Goal: Task Accomplishment & Management: Manage account settings

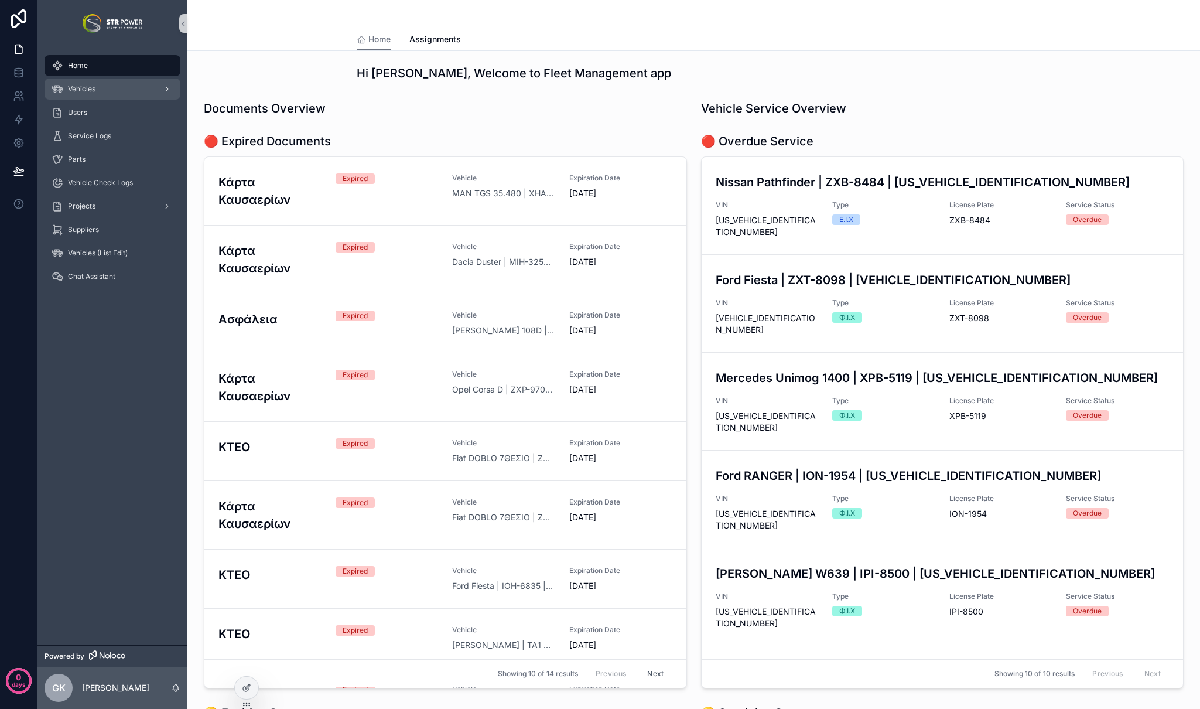
click at [117, 89] on div "Vehicles" at bounding box center [113, 89] width 122 height 19
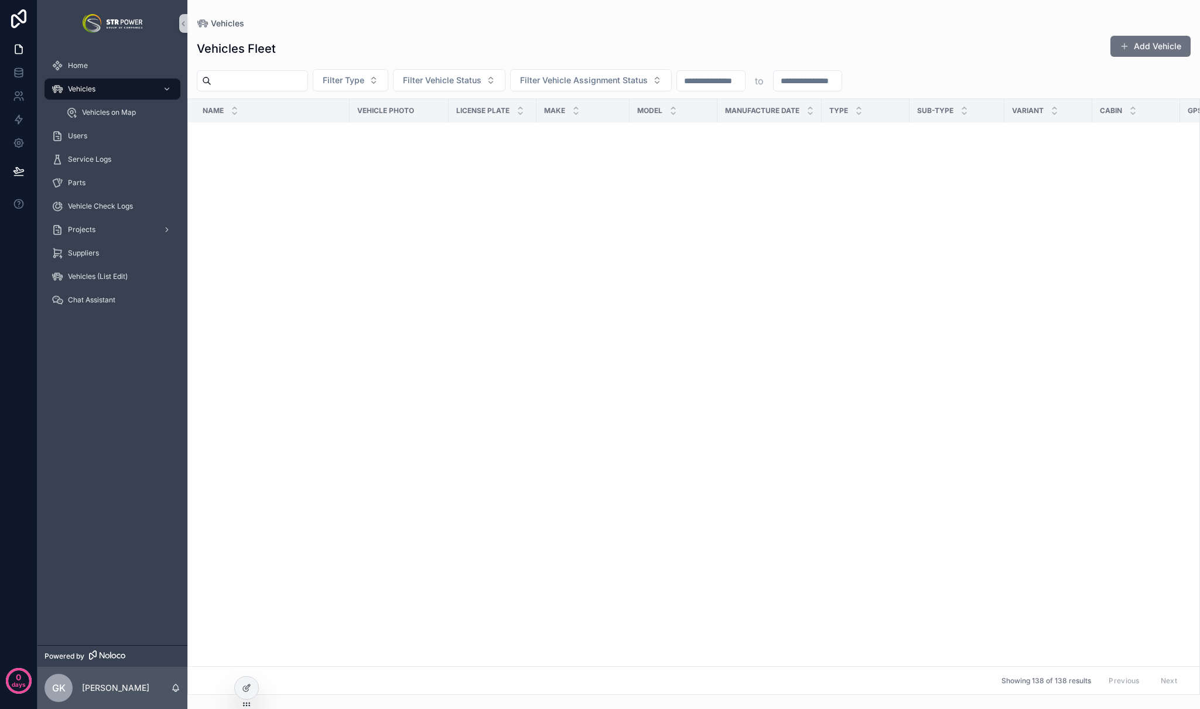
scroll to position [4285, 0]
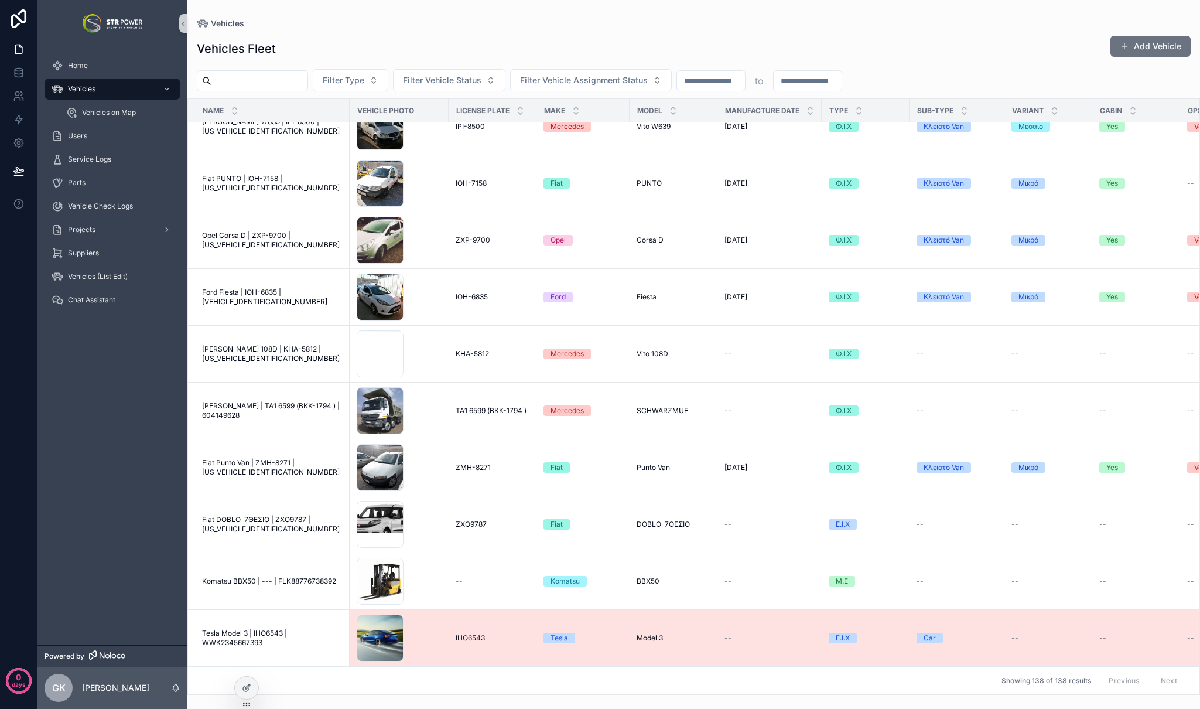
click at [265, 628] on span "Tesla Model 3 | IHO6543 | WWK2345667393" at bounding box center [272, 637] width 141 height 19
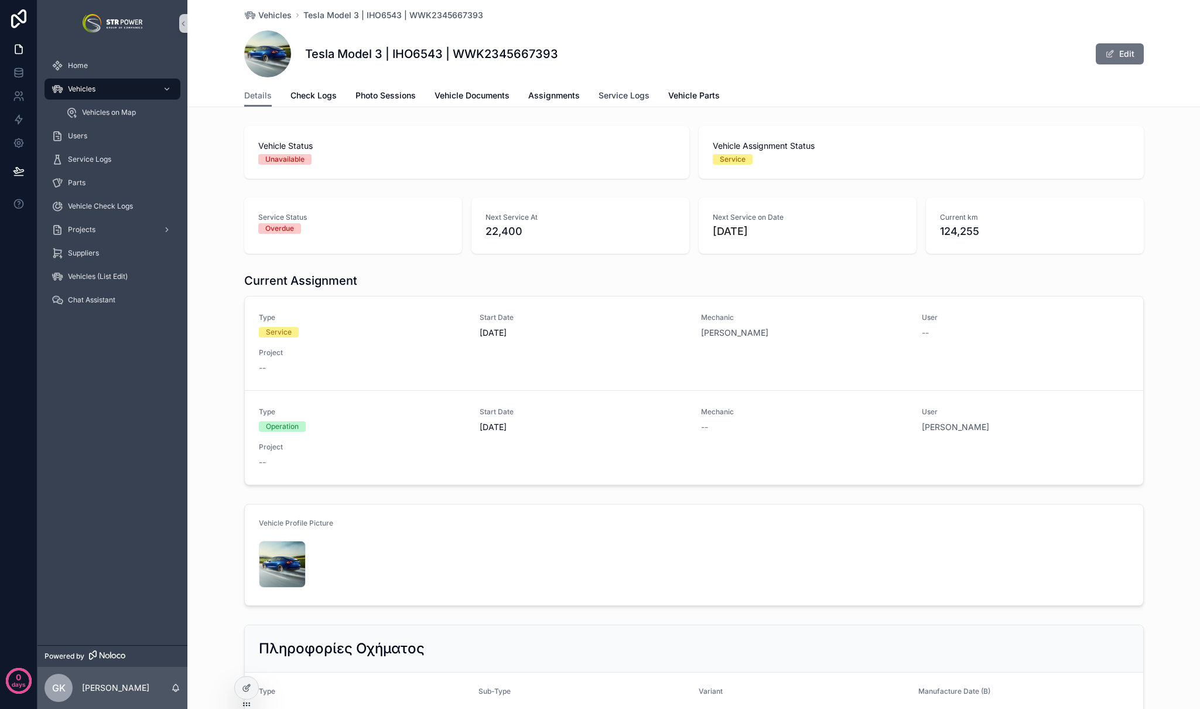
click at [640, 90] on span "Service Logs" at bounding box center [624, 96] width 51 height 12
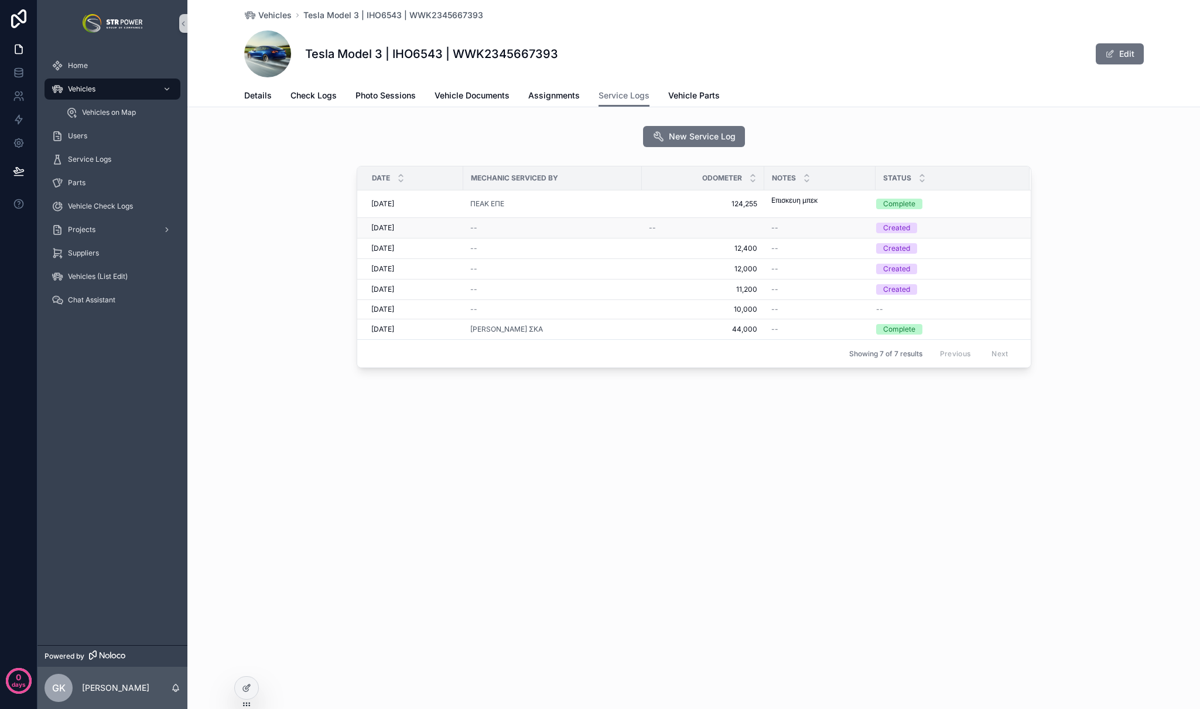
click at [471, 232] on span "--" at bounding box center [473, 227] width 7 height 9
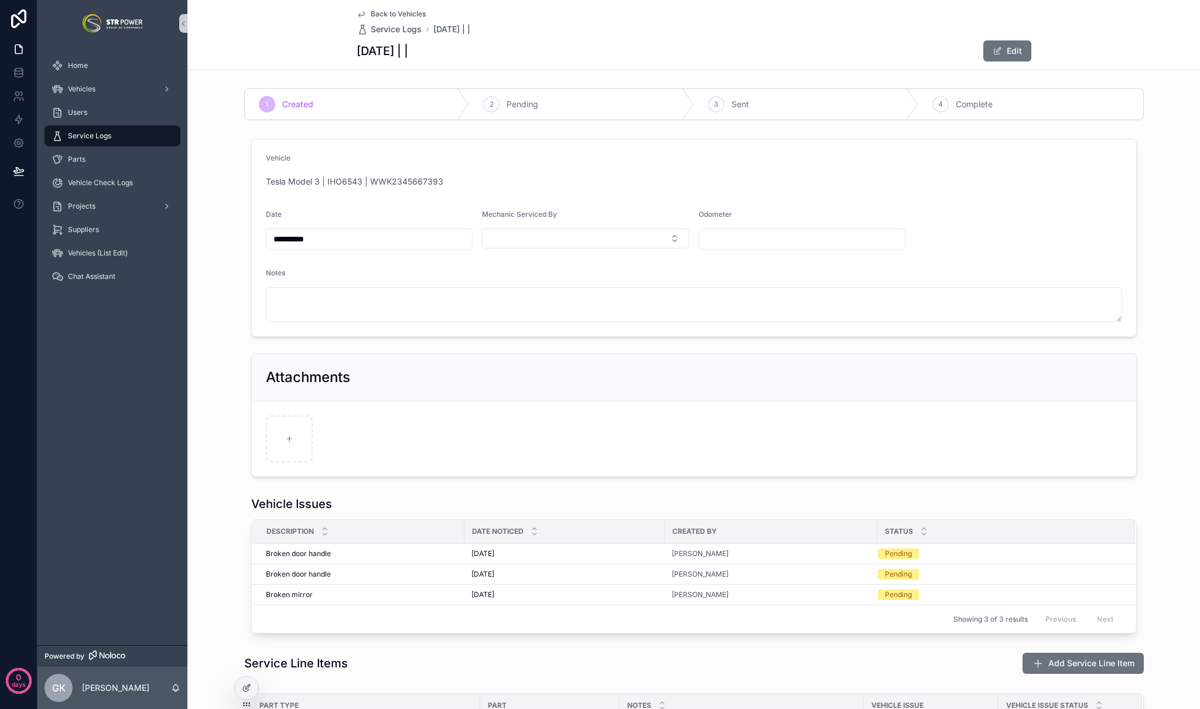
scroll to position [259, 0]
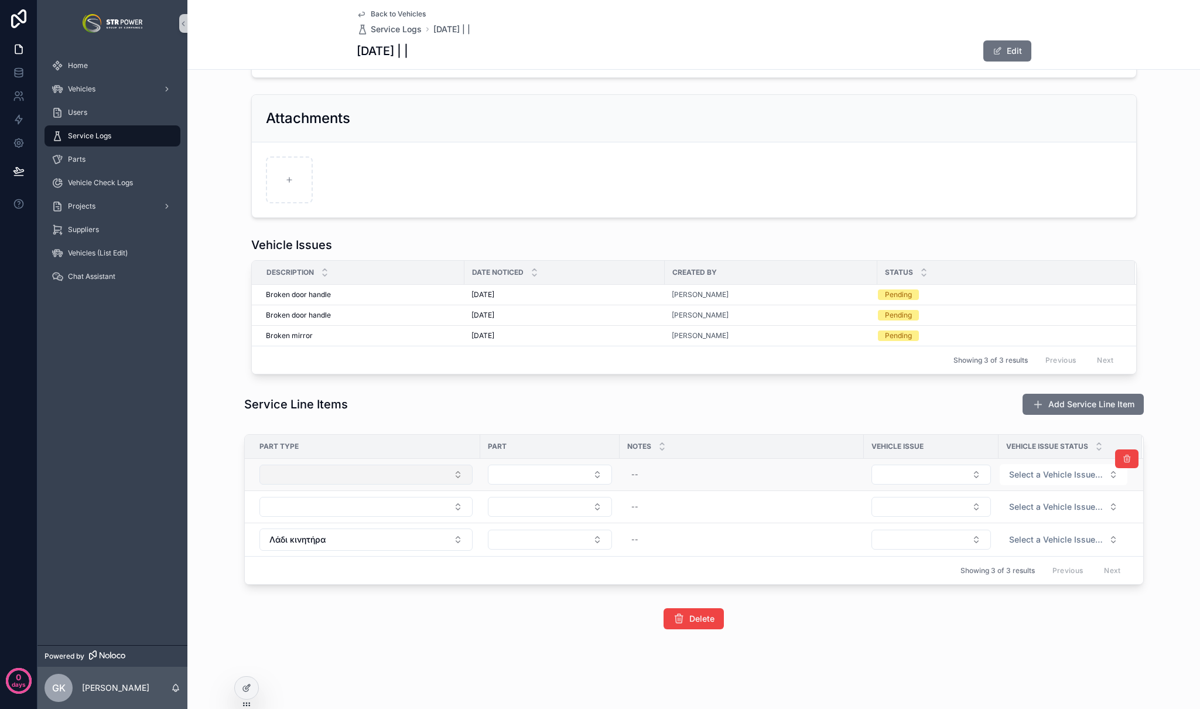
click at [374, 479] on button "Select Button" at bounding box center [365, 474] width 213 height 20
click at [527, 609] on div "Delete" at bounding box center [694, 618] width 675 height 21
click at [242, 689] on icon at bounding box center [246, 687] width 9 height 9
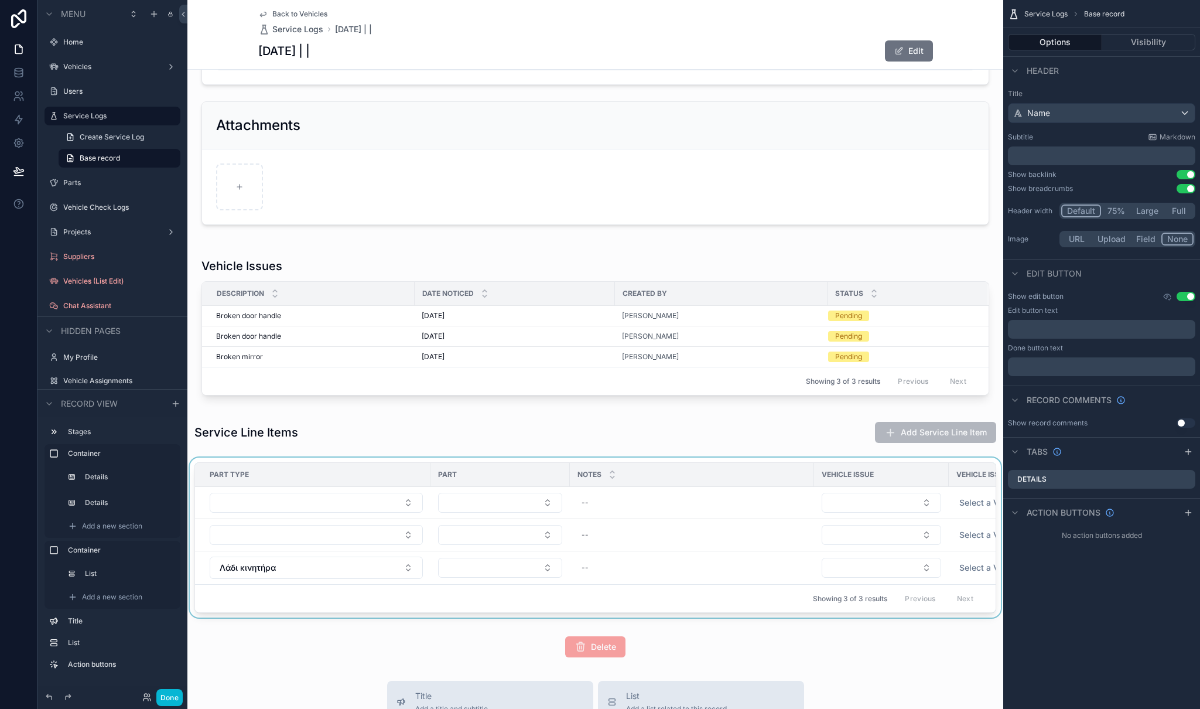
click at [813, 460] on div "scrollable content" at bounding box center [595, 539] width 816 height 165
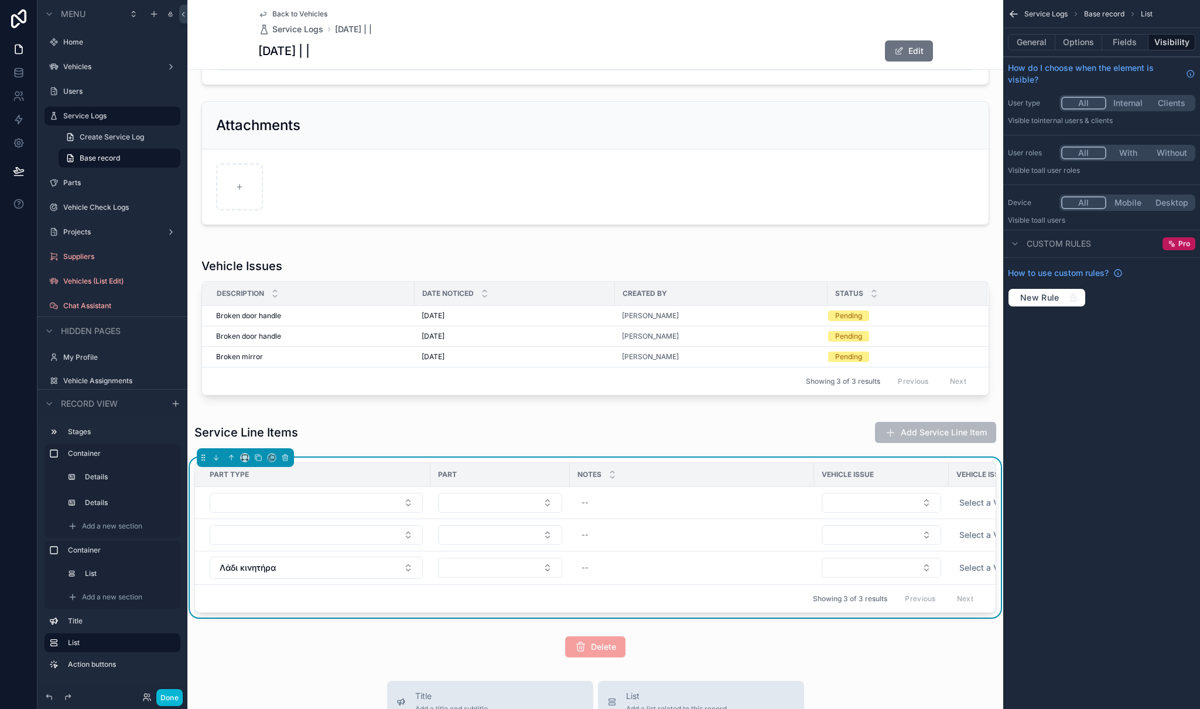
scroll to position [0, 60]
click at [1015, 11] on icon "scrollable content" at bounding box center [1014, 14] width 12 height 12
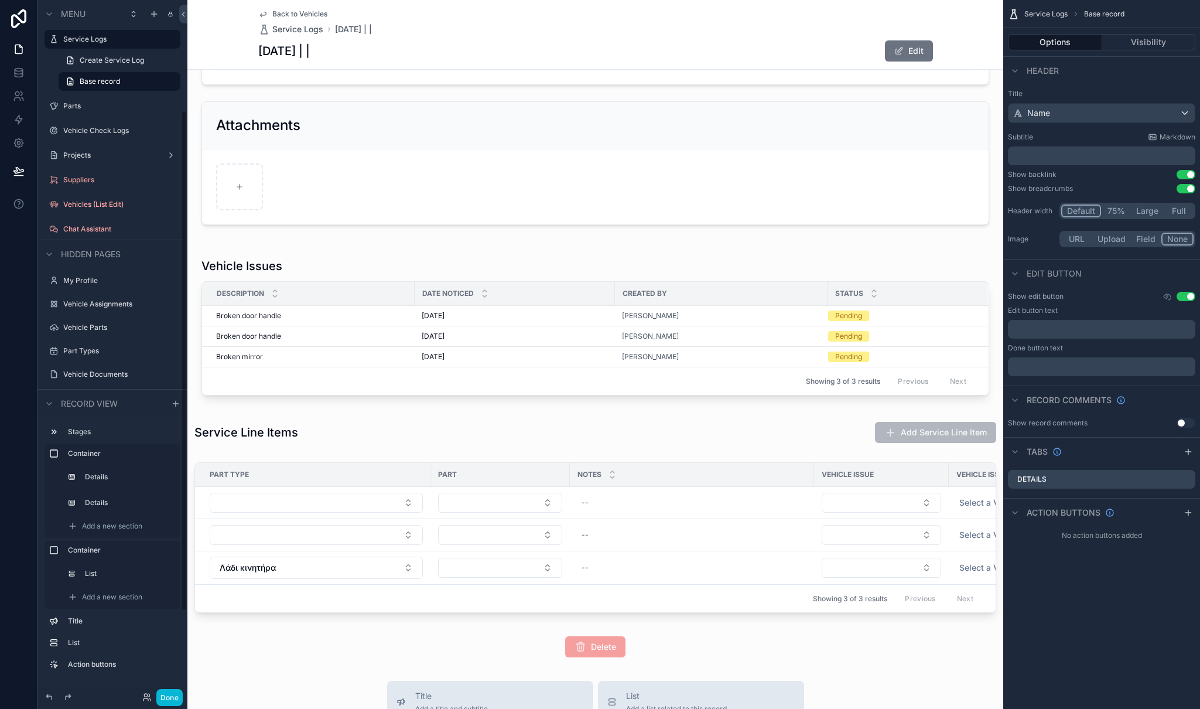
scroll to position [153, 0]
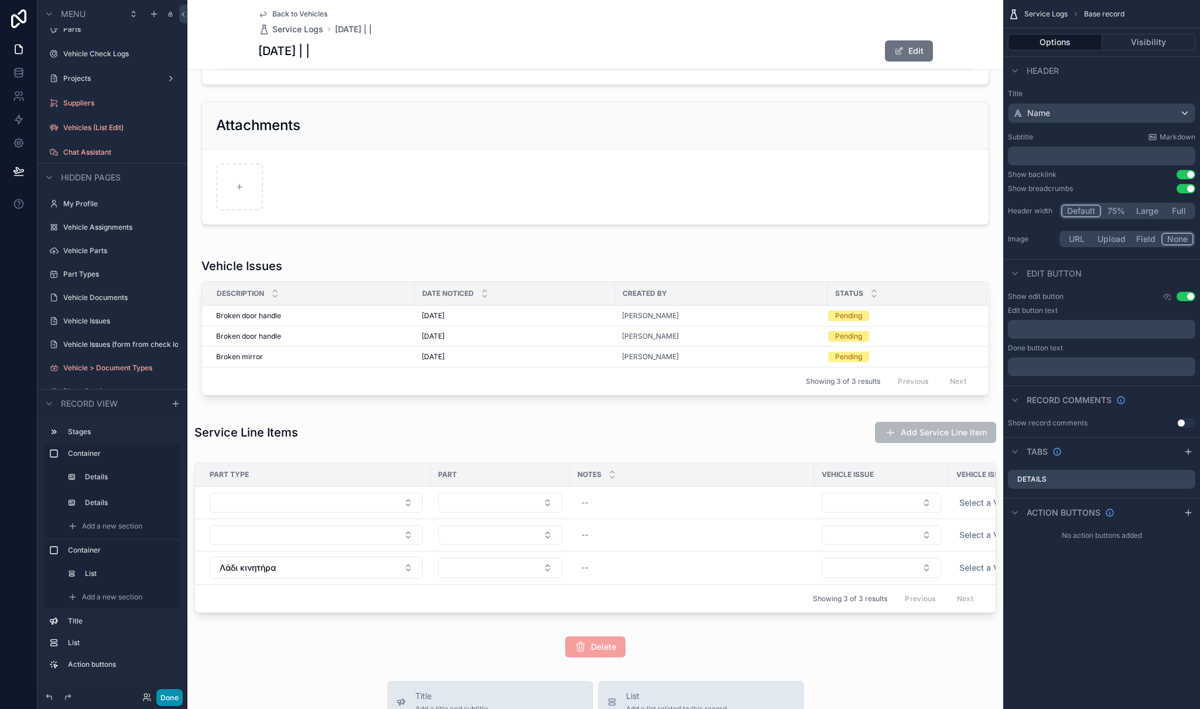
click at [177, 696] on button "Done" at bounding box center [169, 697] width 26 height 17
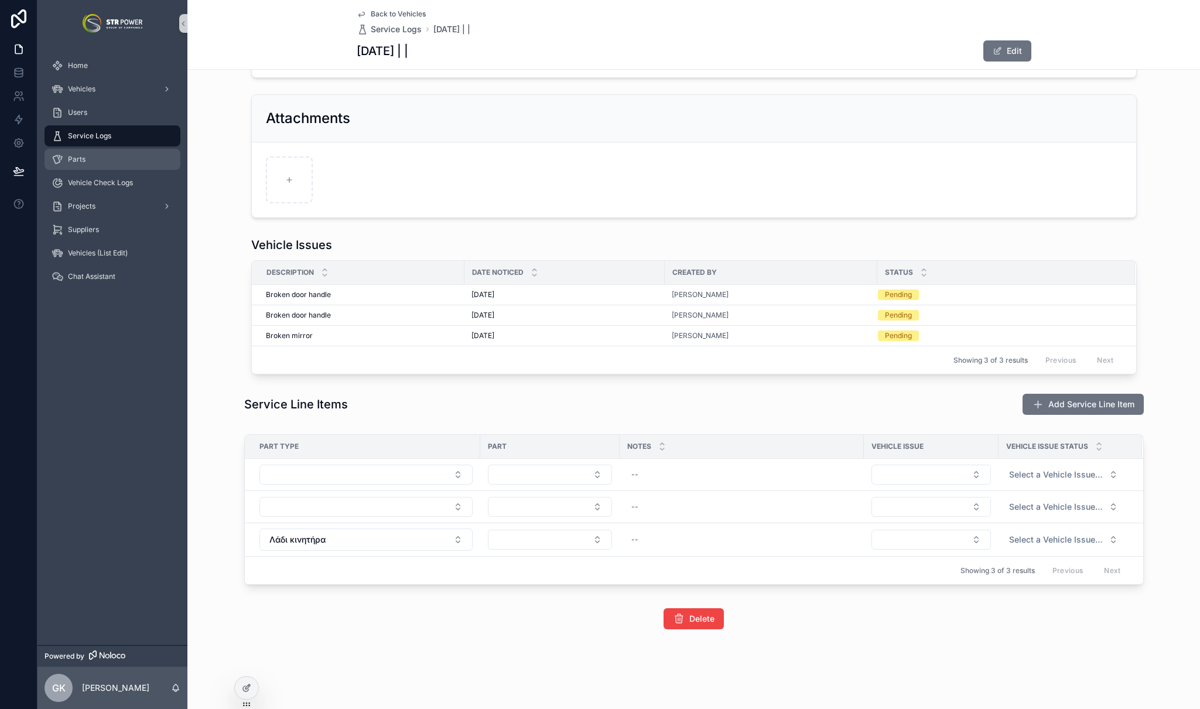
click at [95, 153] on div "Parts" at bounding box center [113, 159] width 122 height 19
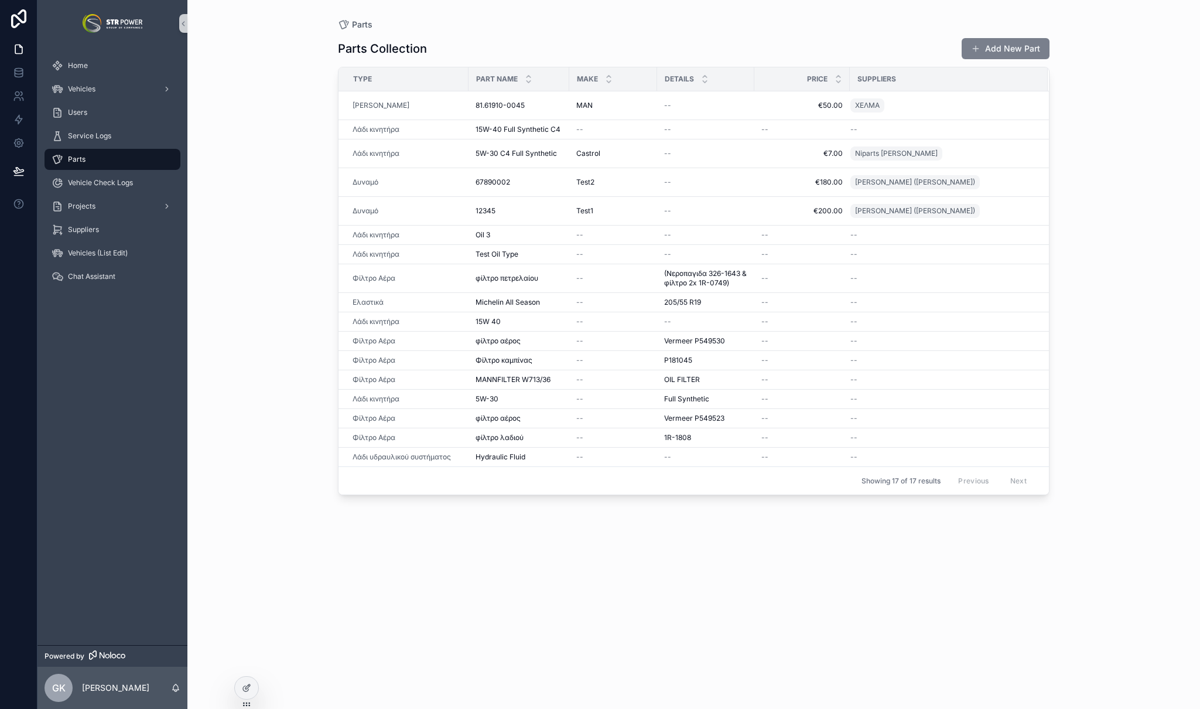
click at [1018, 53] on button "Add New Part" at bounding box center [1006, 48] width 88 height 21
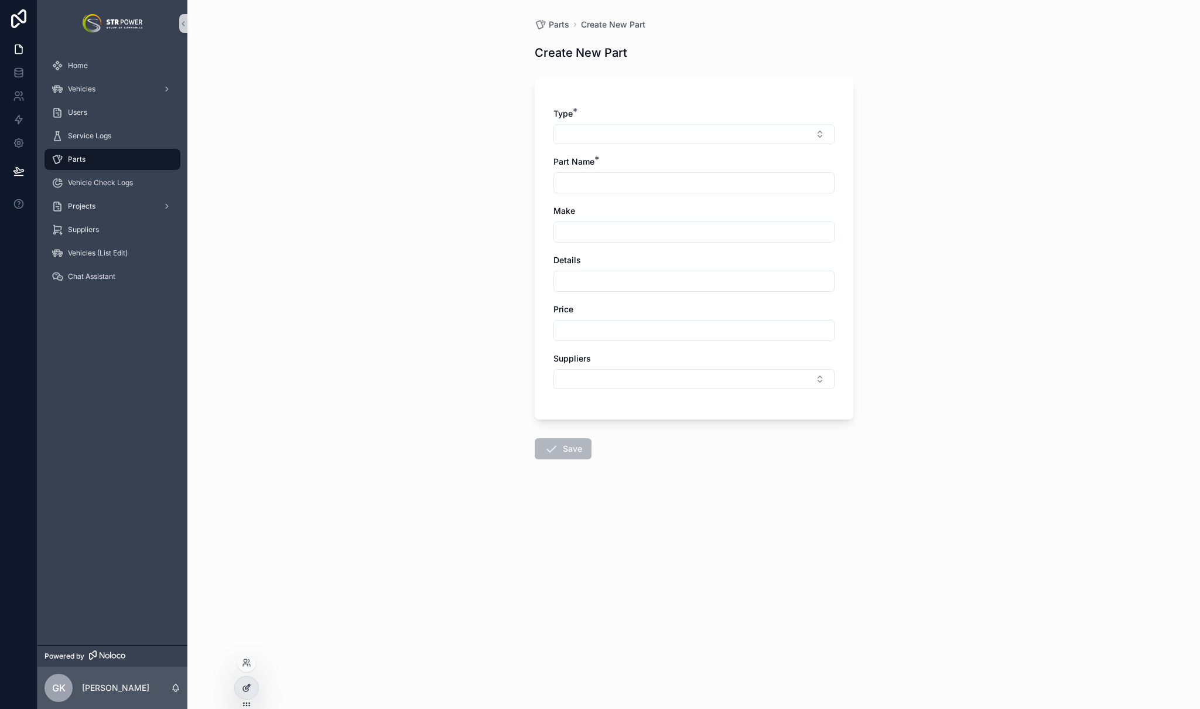
click at [248, 689] on icon at bounding box center [246, 687] width 9 height 9
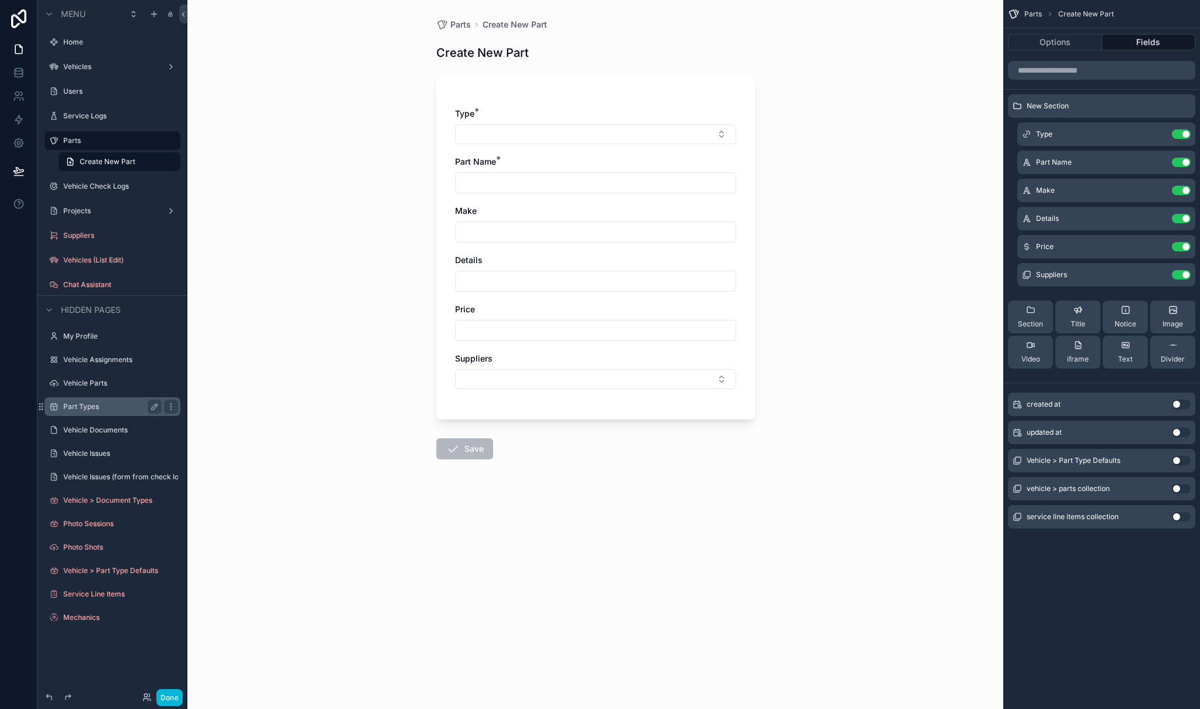
click at [104, 401] on div "Part Types" at bounding box center [112, 406] width 98 height 14
click at [101, 413] on div "Part Types" at bounding box center [112, 406] width 98 height 14
click at [74, 411] on label "Part Types" at bounding box center [110, 406] width 94 height 9
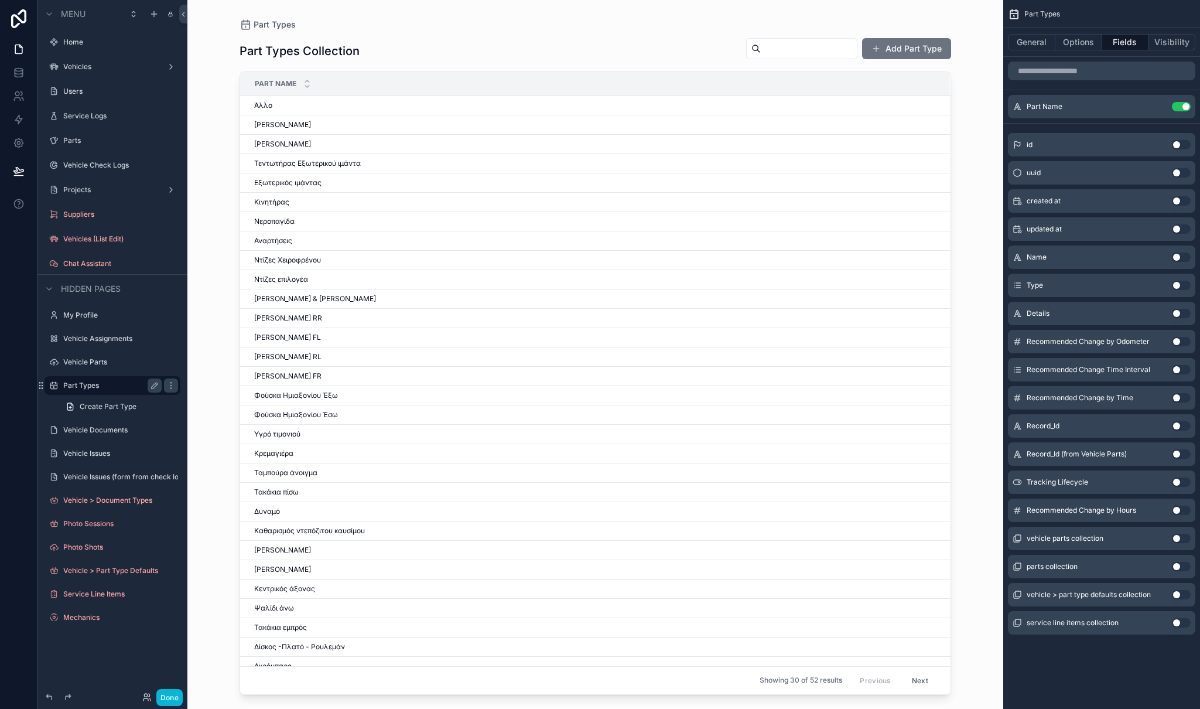
click at [903, 47] on div "scrollable content" at bounding box center [595, 347] width 749 height 695
click at [939, 53] on button "Add Part Type" at bounding box center [906, 48] width 89 height 21
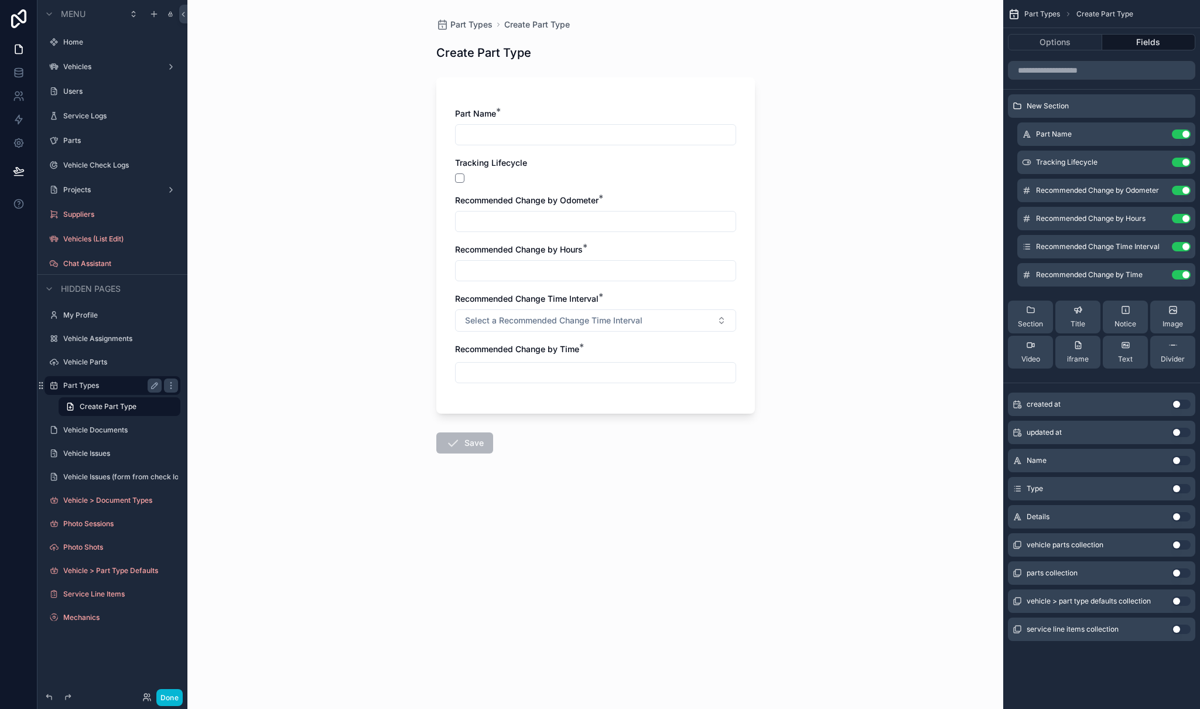
click at [672, 175] on div "scrollable content" at bounding box center [595, 177] width 281 height 9
click at [1160, 188] on icon "scrollable content" at bounding box center [1160, 187] width 1 height 1
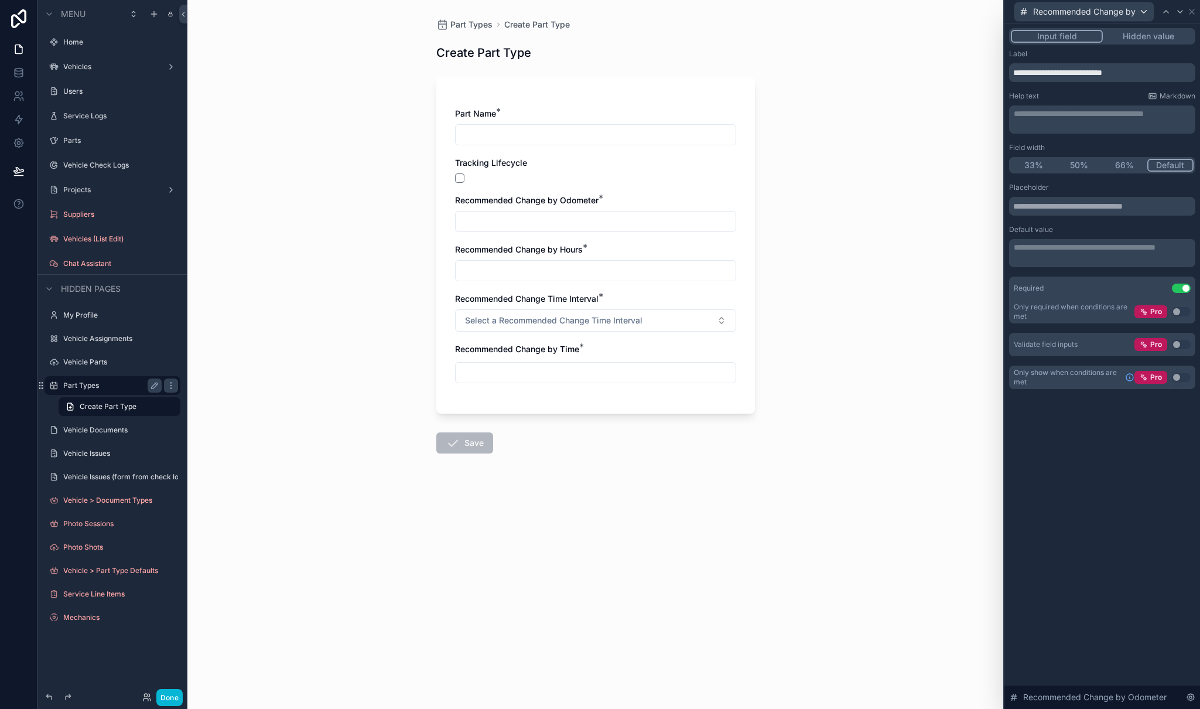
click at [1091, 508] on div "**********" at bounding box center [1102, 365] width 196 height 685
click at [1178, 378] on button "Use setting" at bounding box center [1181, 376] width 19 height 9
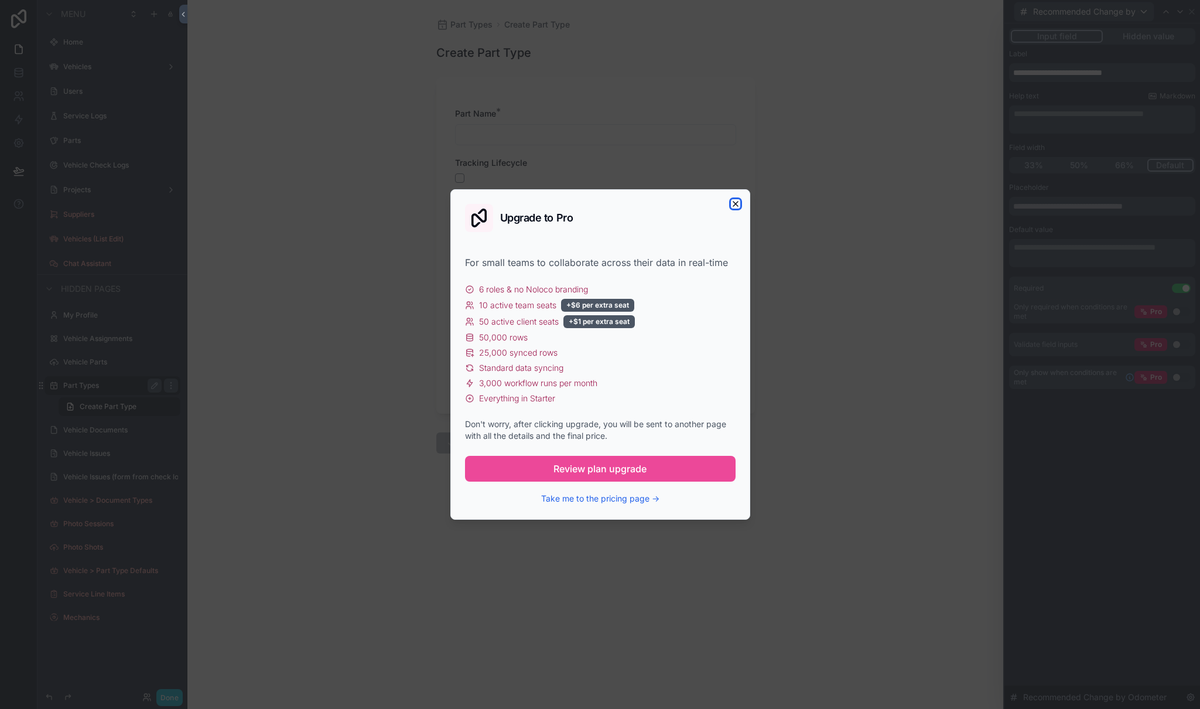
click at [737, 205] on icon "button" at bounding box center [735, 203] width 9 height 9
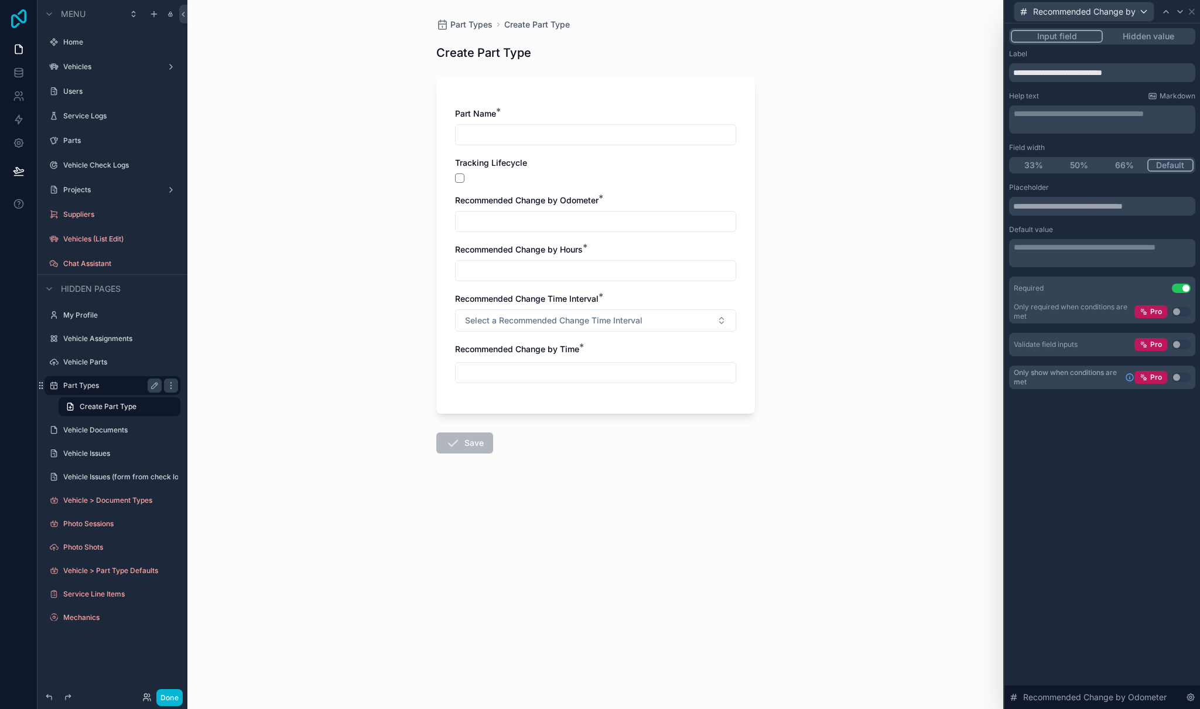
click at [13, 23] on icon at bounding box center [18, 18] width 23 height 19
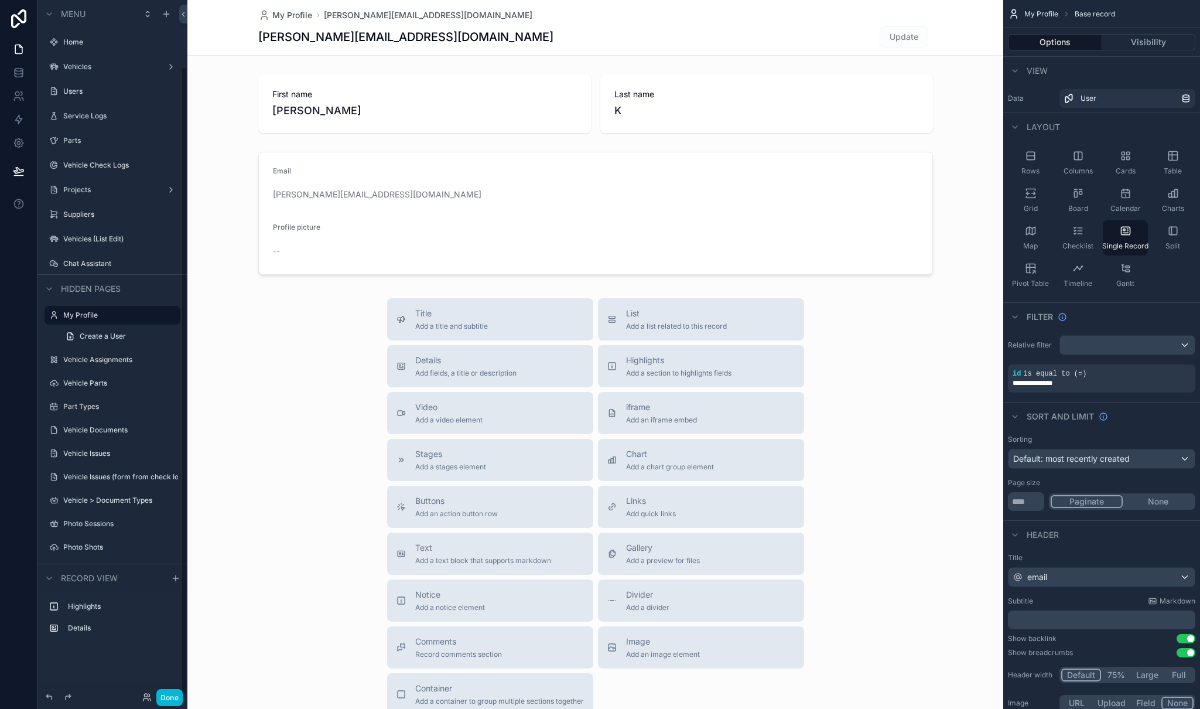
scroll to position [74, 0]
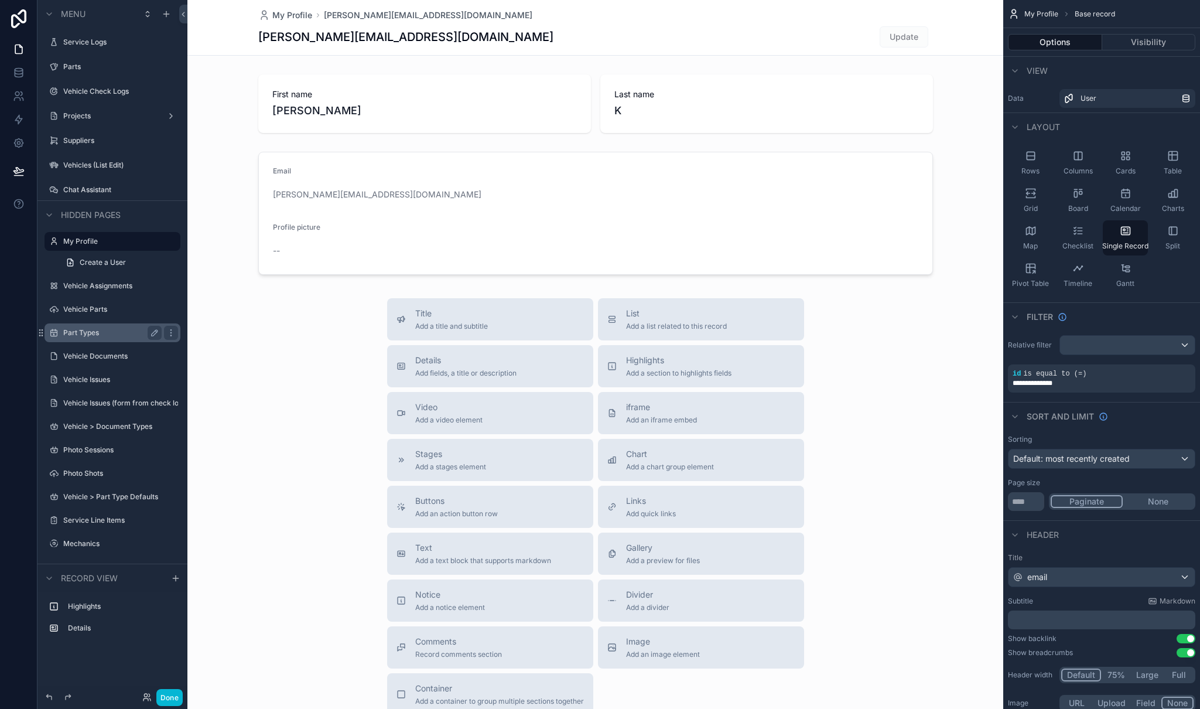
click at [104, 339] on div "Part Types" at bounding box center [112, 333] width 98 height 14
click at [81, 331] on label "Part Types" at bounding box center [110, 332] width 94 height 9
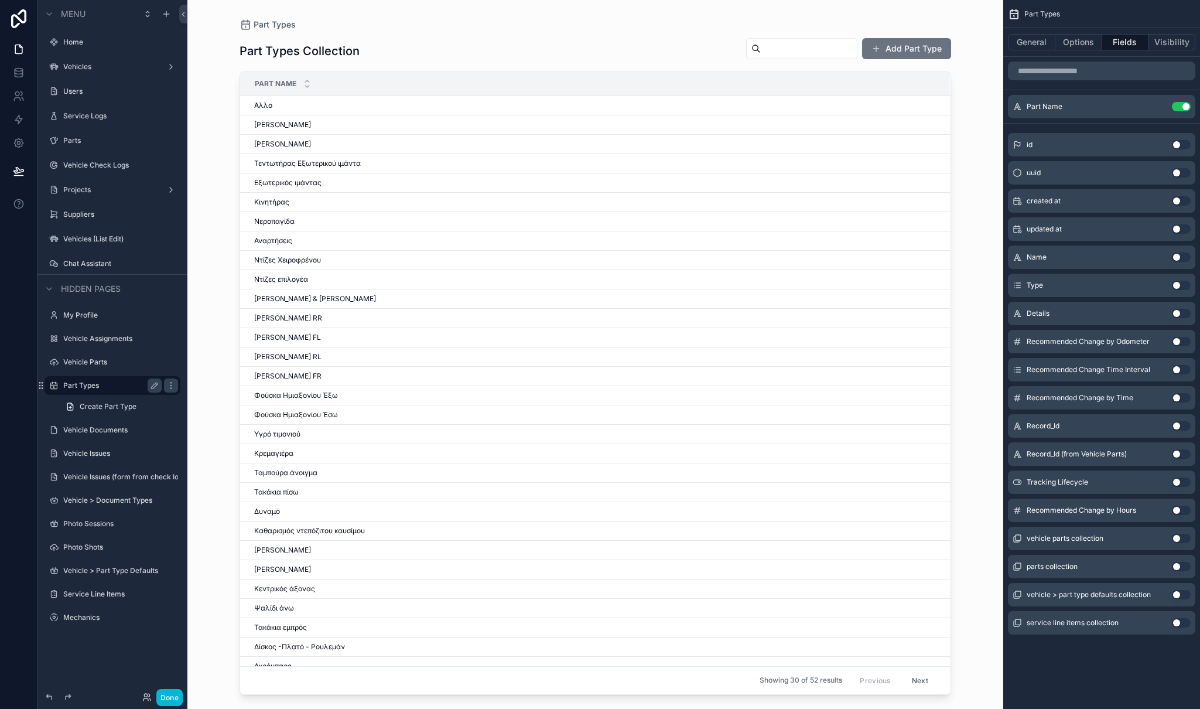
click at [921, 46] on div "scrollable content" at bounding box center [595, 347] width 749 height 695
click at [913, 54] on button "Add Part Type" at bounding box center [906, 48] width 89 height 21
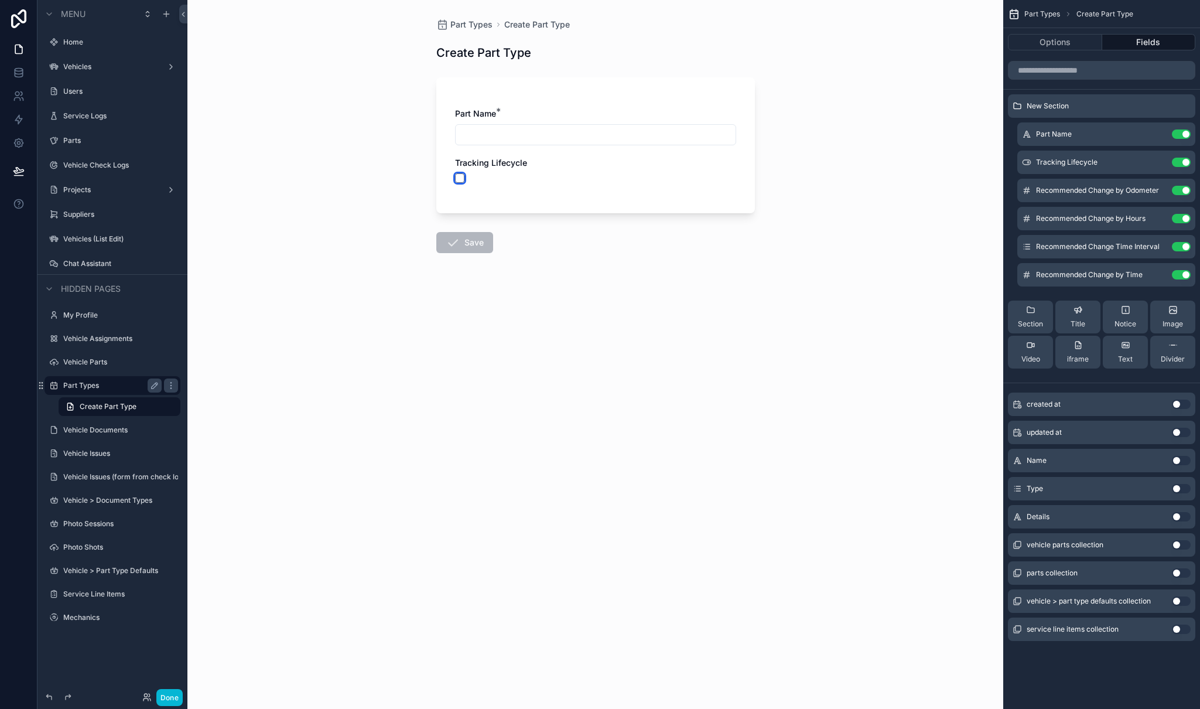
click at [457, 177] on button "scrollable content" at bounding box center [459, 177] width 9 height 9
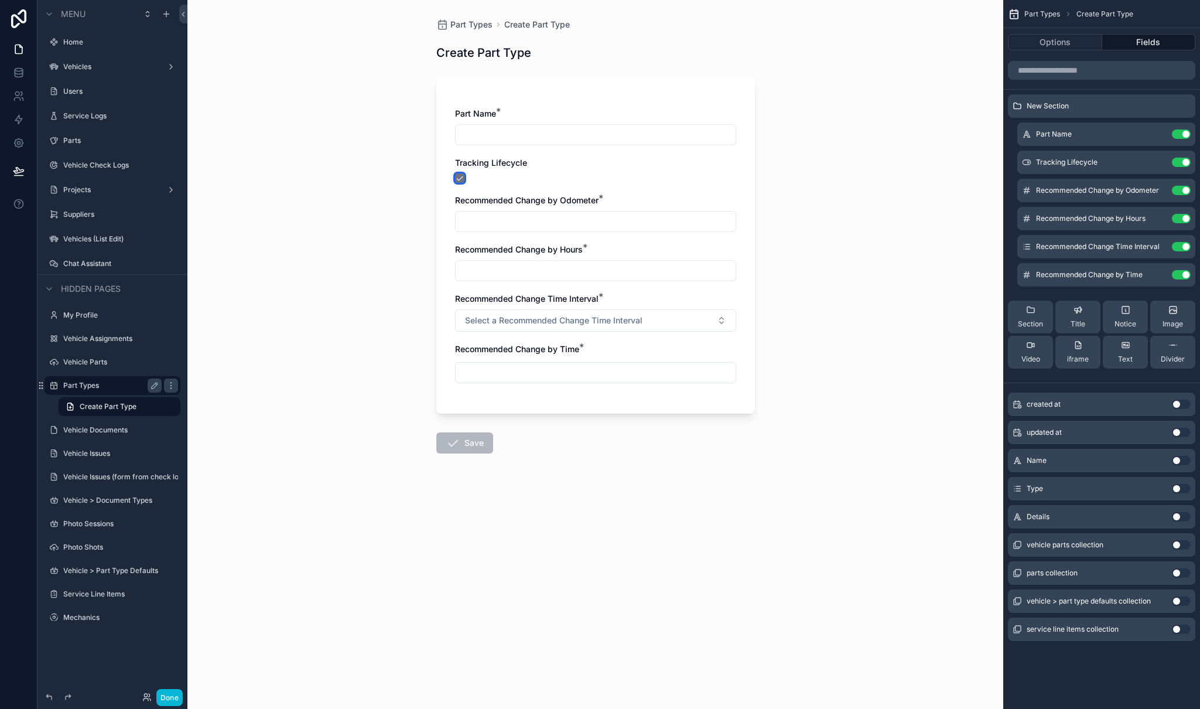
click at [457, 177] on button "scrollable content" at bounding box center [459, 177] width 9 height 9
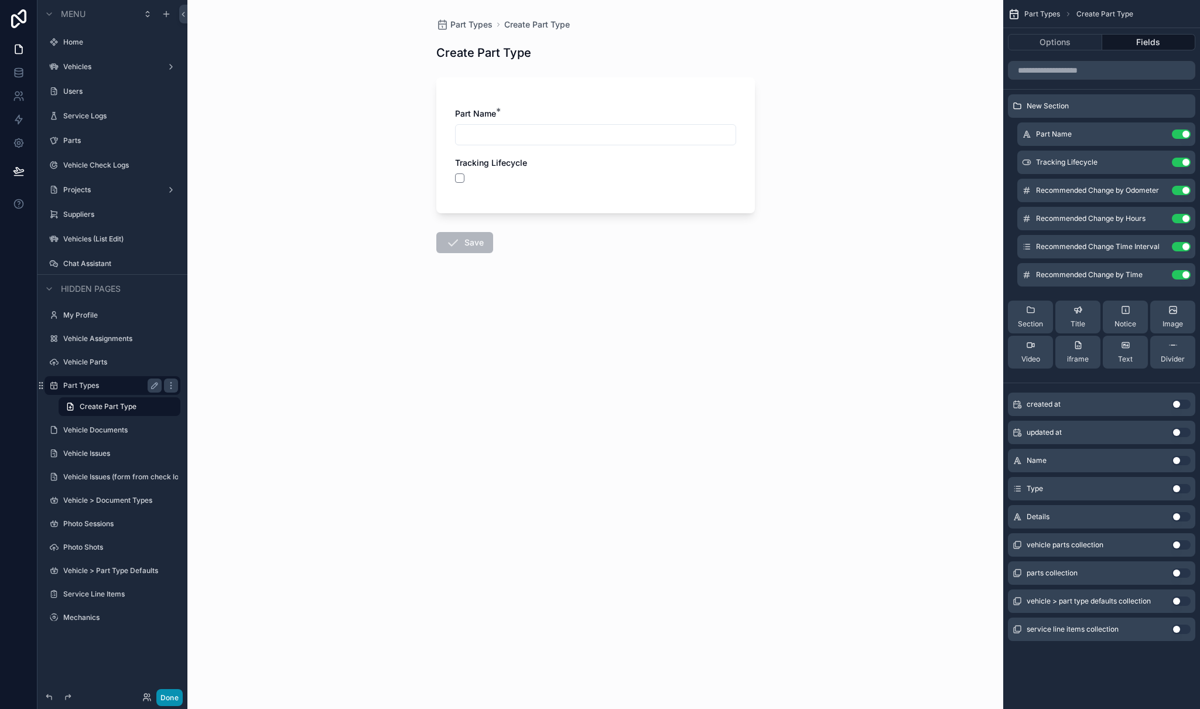
click at [167, 696] on button "Done" at bounding box center [169, 697] width 26 height 17
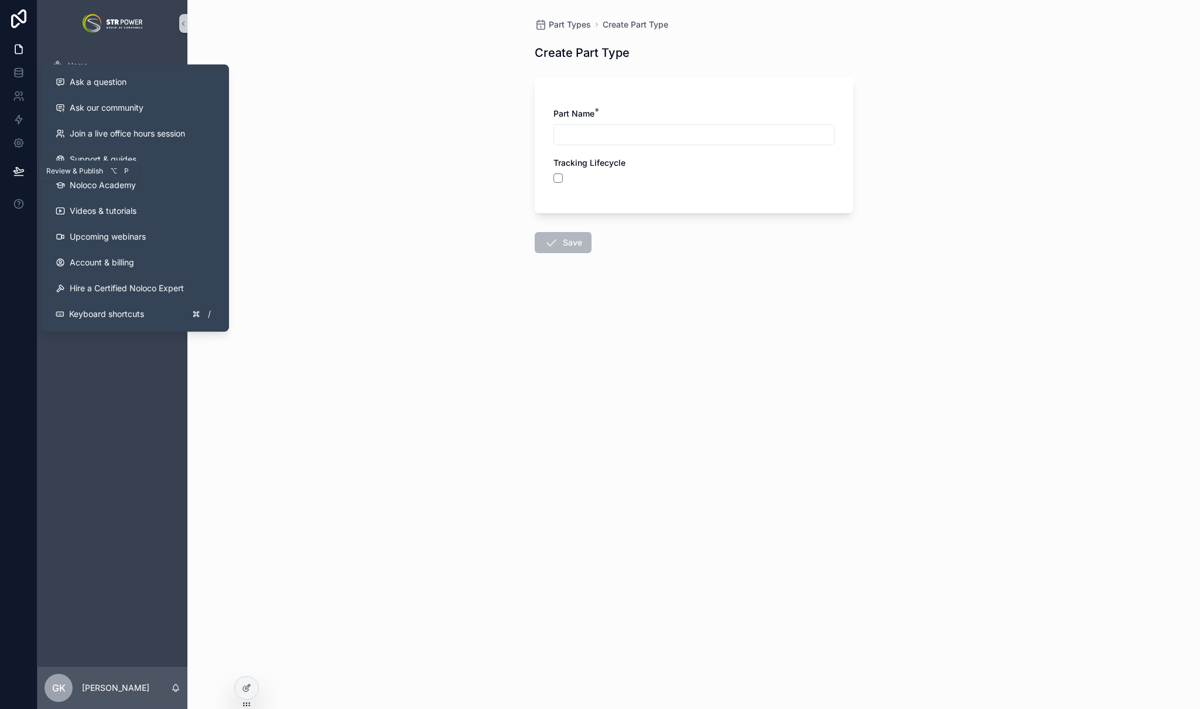
click at [13, 170] on icon at bounding box center [18, 170] width 10 height 6
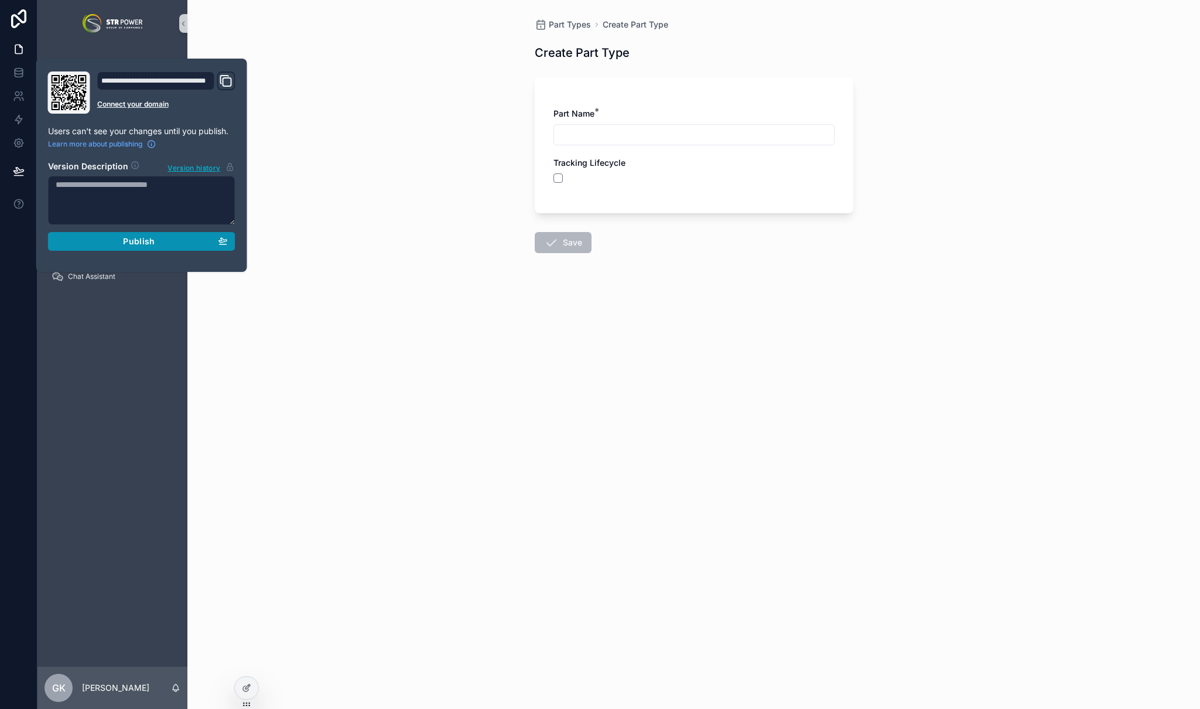
click at [151, 241] on span "Publish" at bounding box center [139, 241] width 32 height 11
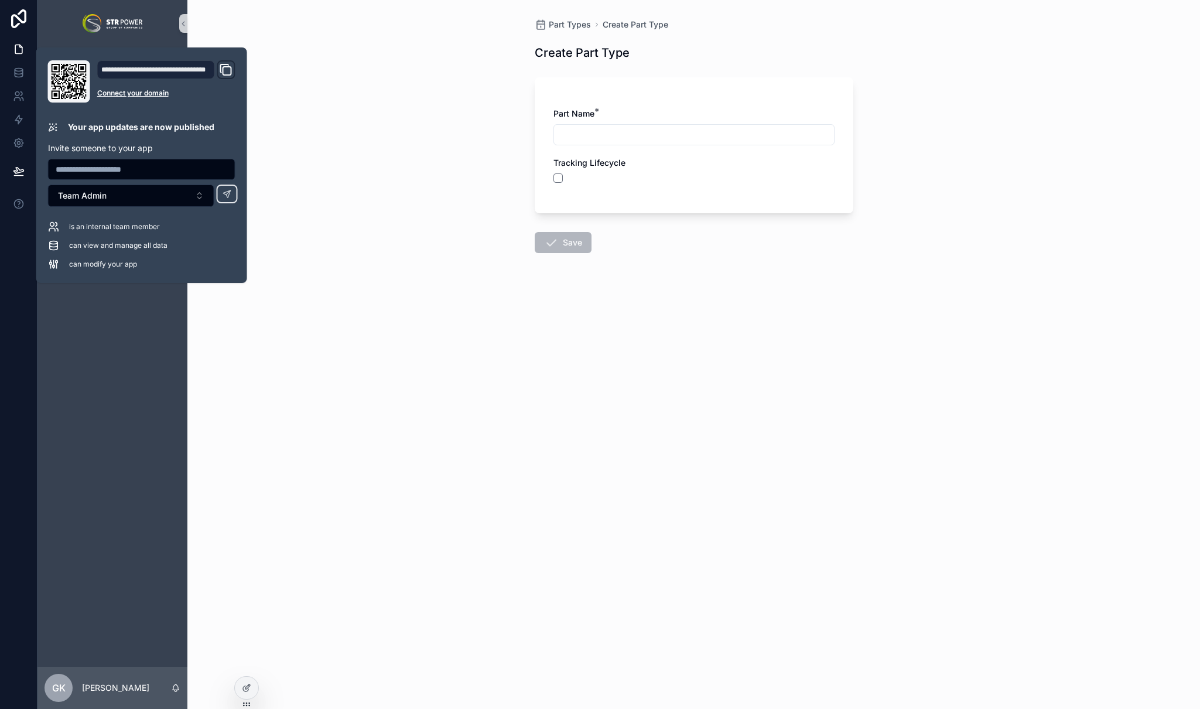
click at [425, 129] on div "Part Types Create Part Type Create Part Type Part Name * Tracking Lifecycle Save" at bounding box center [693, 354] width 1013 height 709
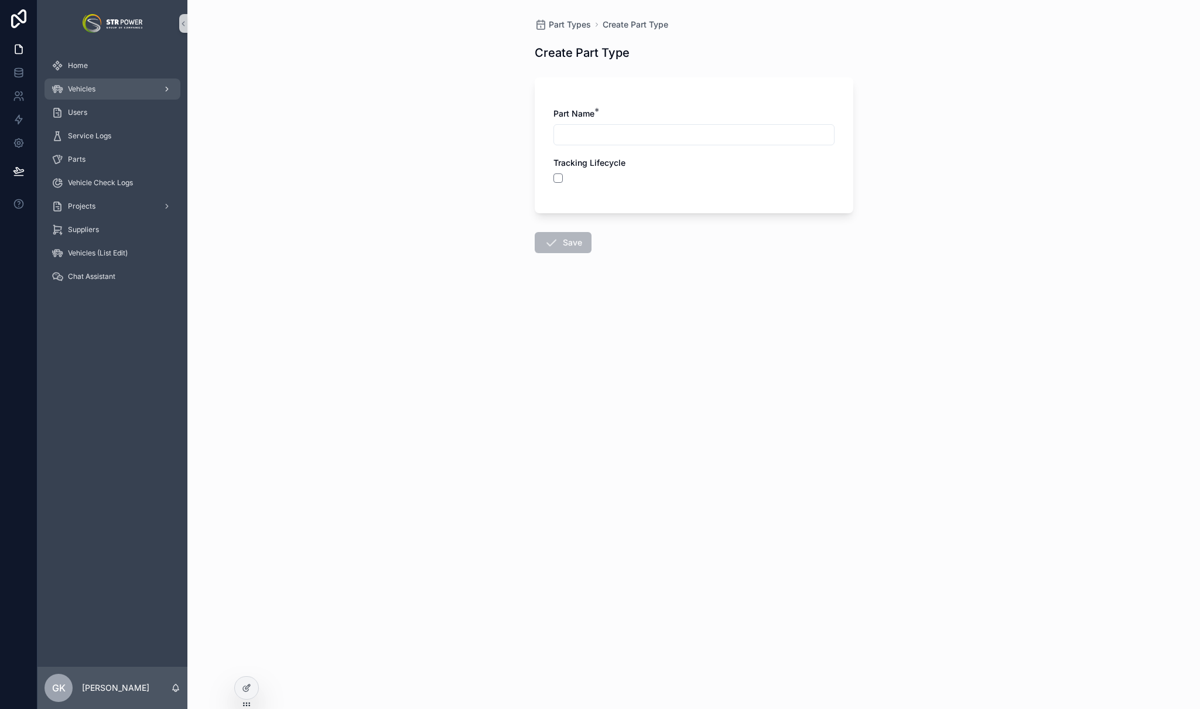
click at [115, 85] on div "Vehicles" at bounding box center [113, 89] width 122 height 19
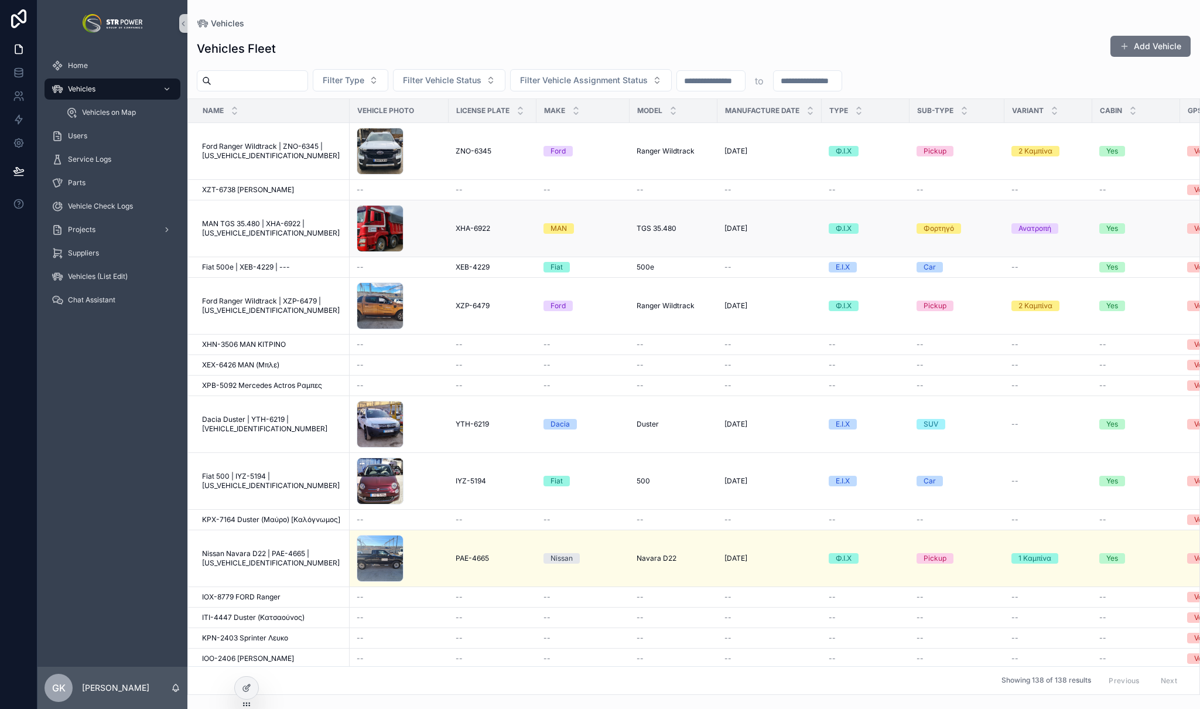
click at [249, 234] on span "MAN TGS 35.480 | XHA-6922 | [US_VEHICLE_IDENTIFICATION_NUMBER]" at bounding box center [272, 228] width 141 height 19
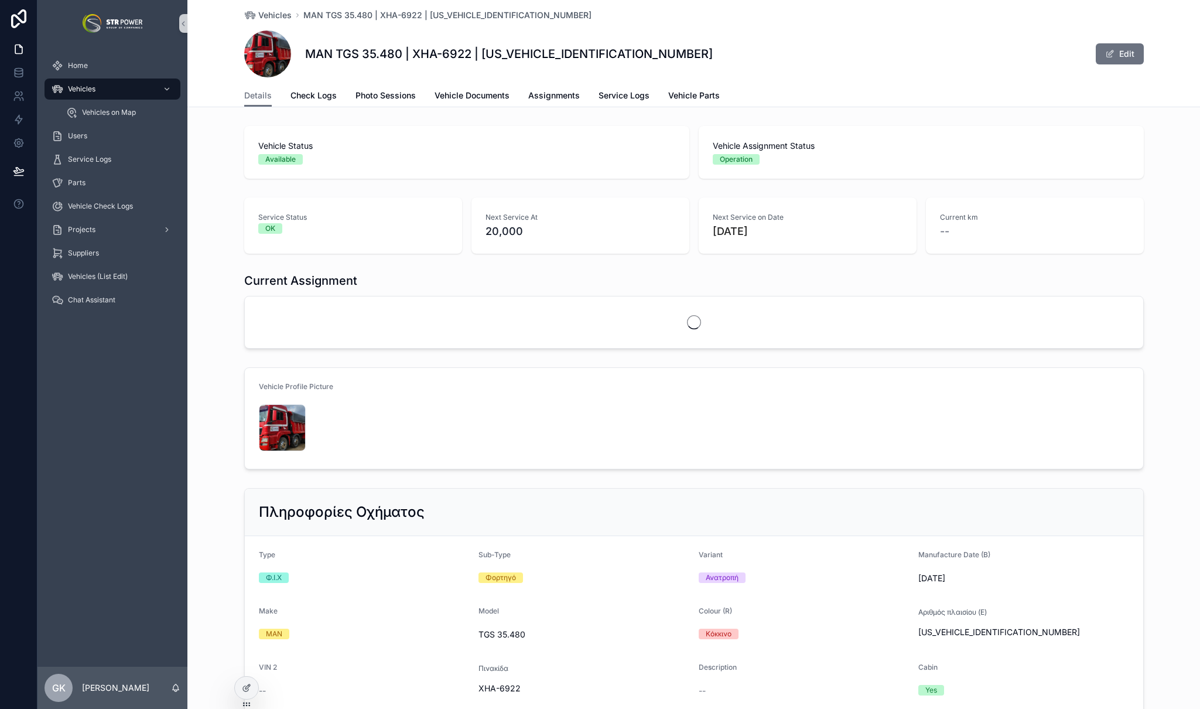
click at [562, 67] on div "MAN TGS 35.480 | XHA-6922 | [US_VEHICLE_IDENTIFICATION_NUMBER] Edit" at bounding box center [694, 53] width 900 height 47
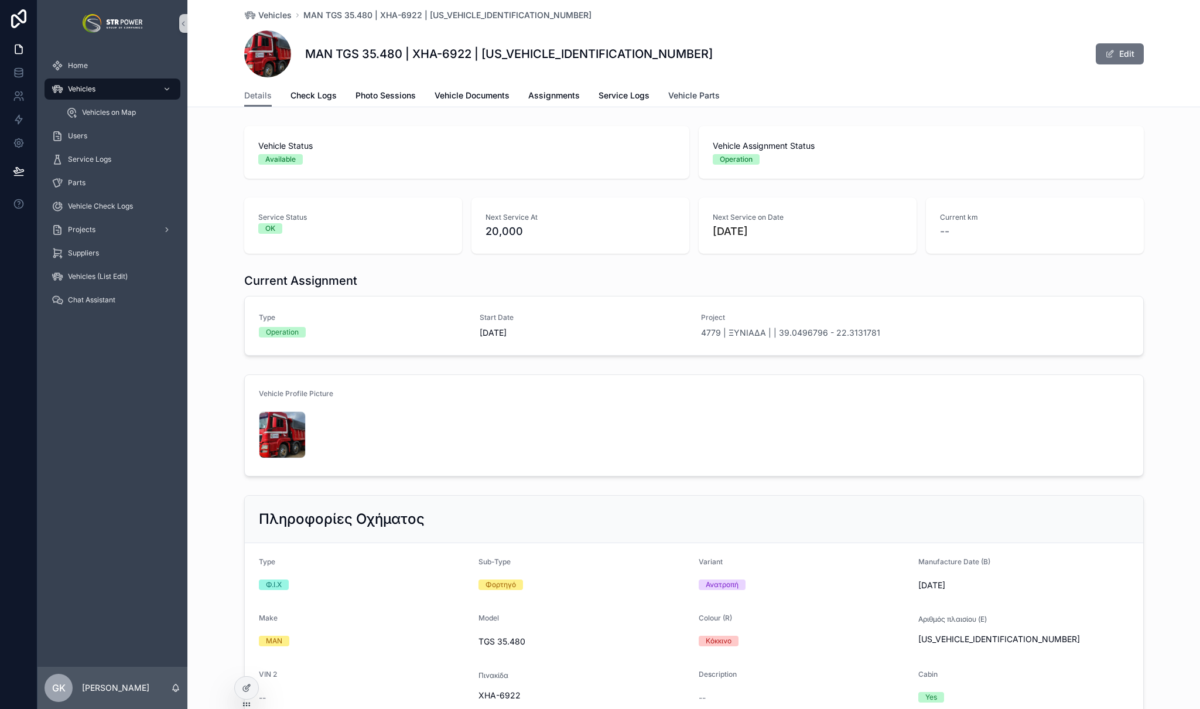
click at [694, 97] on span "Vehicle Parts" at bounding box center [694, 96] width 52 height 12
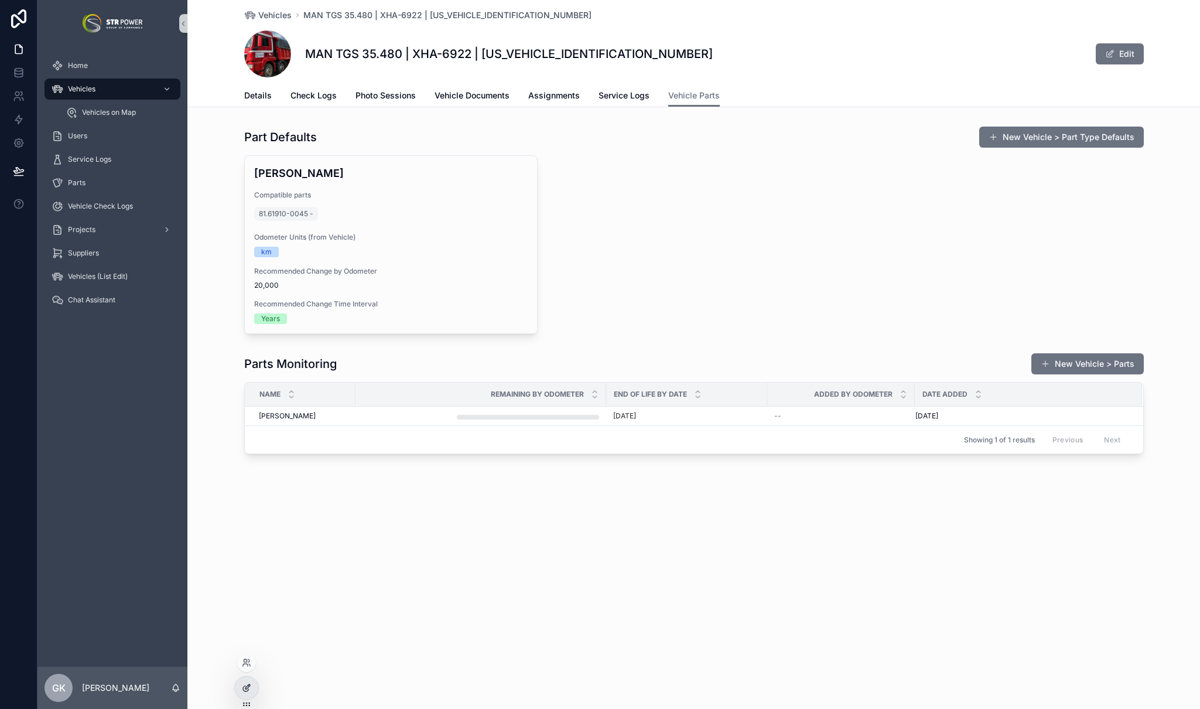
click at [251, 683] on div at bounding box center [246, 687] width 23 height 22
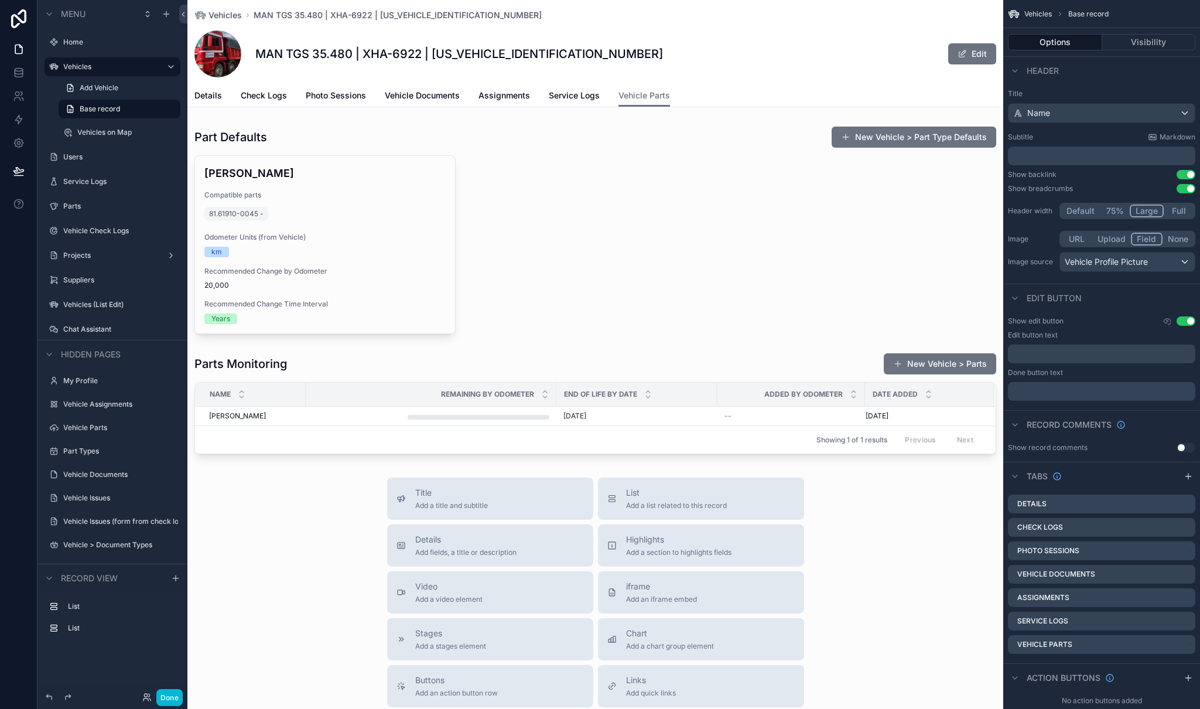
click at [378, 142] on div "scrollable content" at bounding box center [595, 229] width 816 height 217
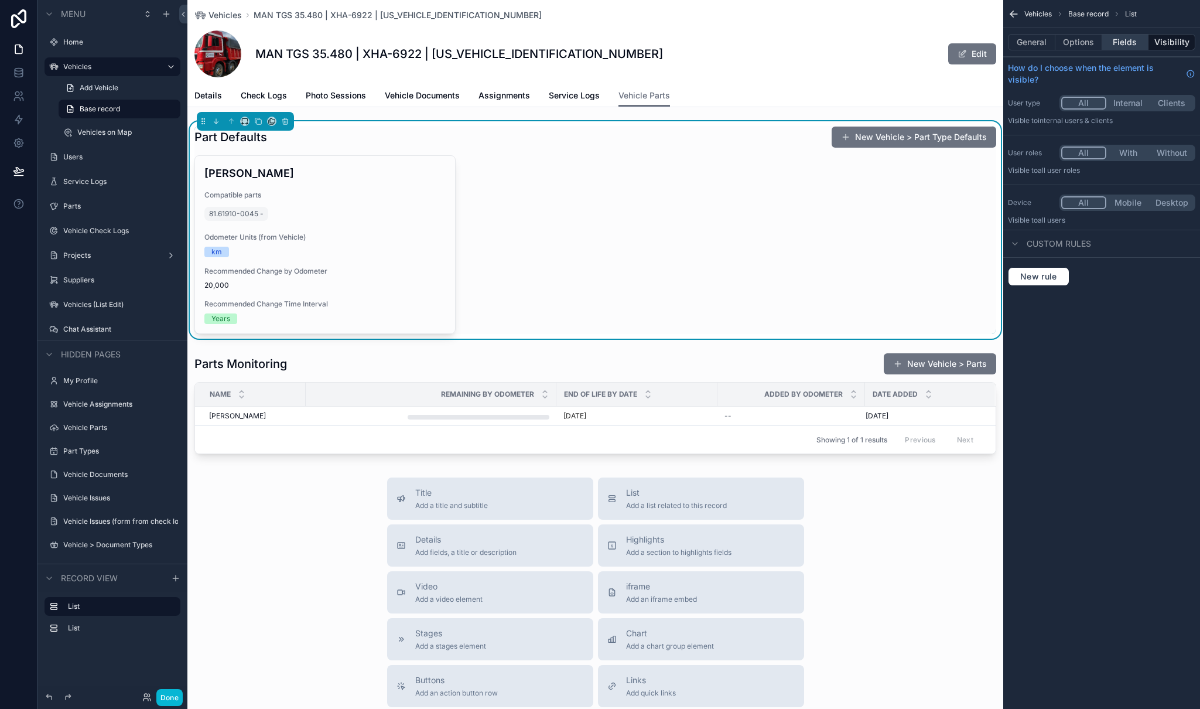
click at [1118, 43] on button "Fields" at bounding box center [1125, 42] width 47 height 16
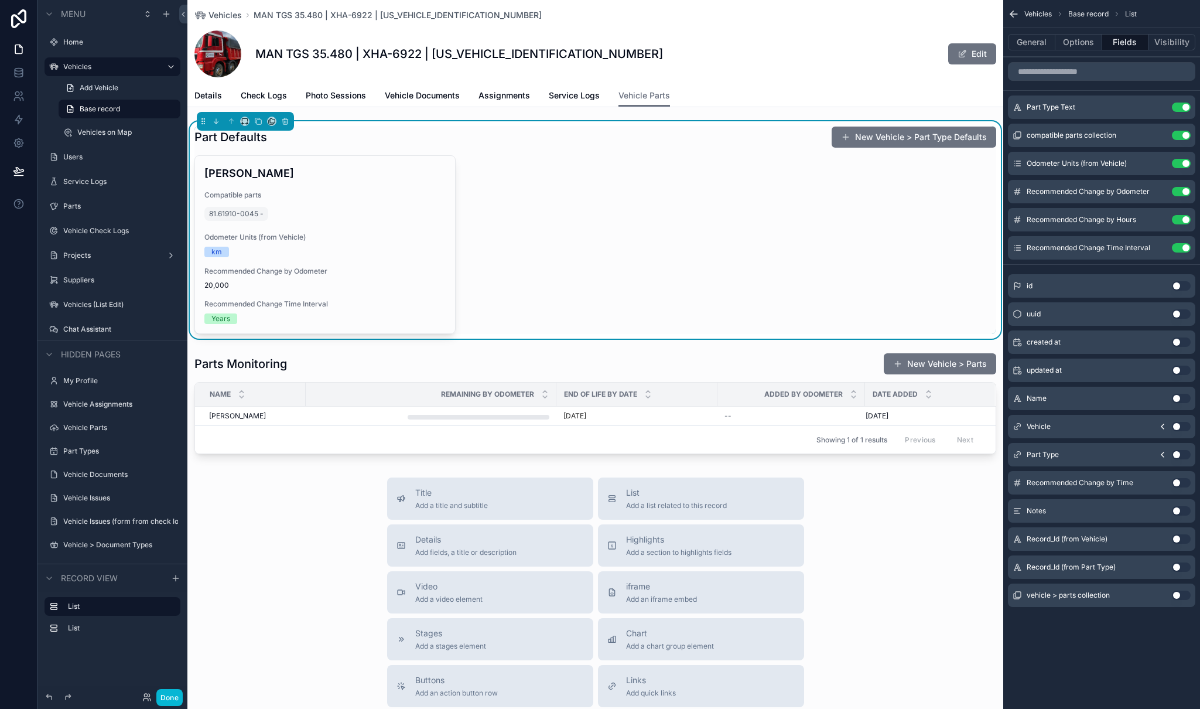
click at [1178, 481] on button "Use setting" at bounding box center [1181, 482] width 19 height 9
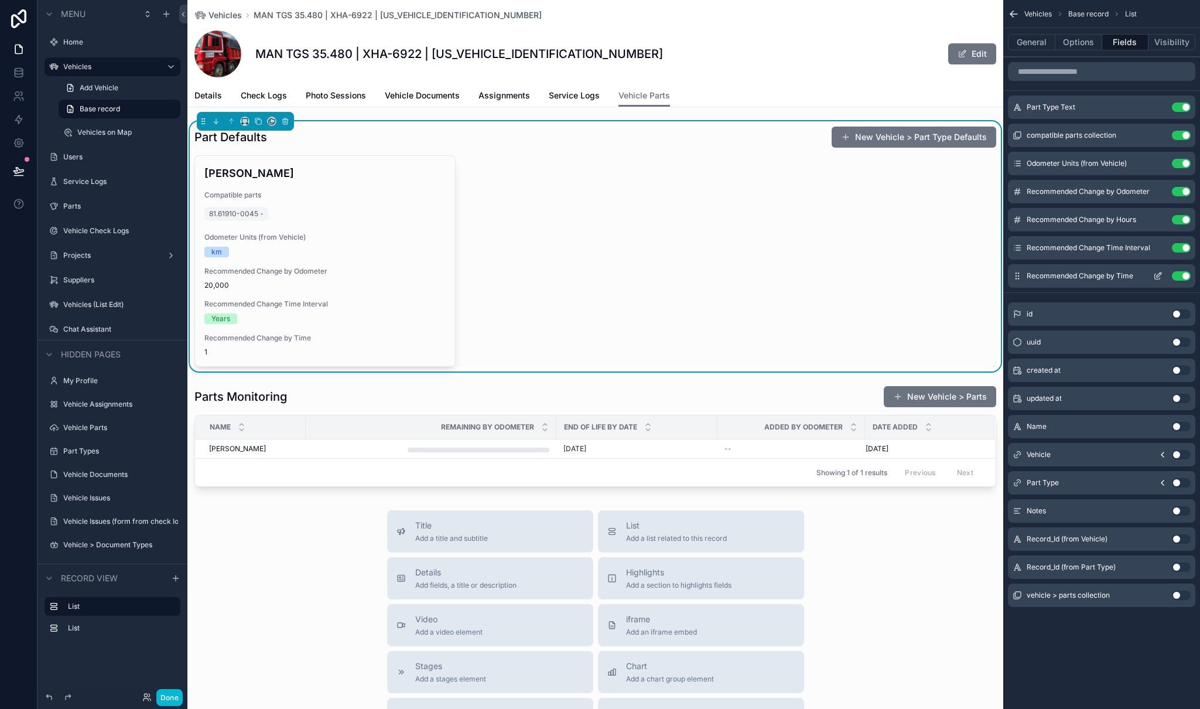
click at [1157, 275] on icon "scrollable content" at bounding box center [1157, 275] width 9 height 9
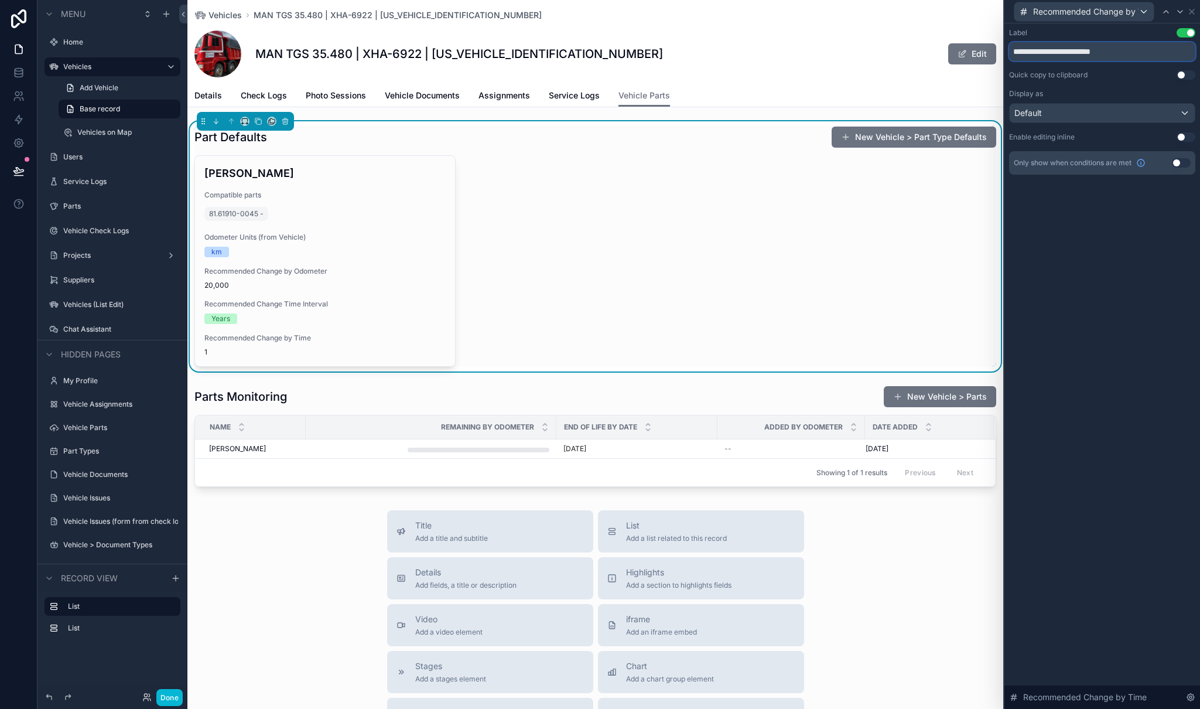
click at [1165, 46] on input "**********" at bounding box center [1102, 51] width 186 height 19
click at [1163, 49] on input "**********" at bounding box center [1102, 51] width 186 height 19
click at [1123, 259] on div "**********" at bounding box center [1102, 365] width 196 height 685
click at [177, 694] on button "Done" at bounding box center [169, 697] width 26 height 17
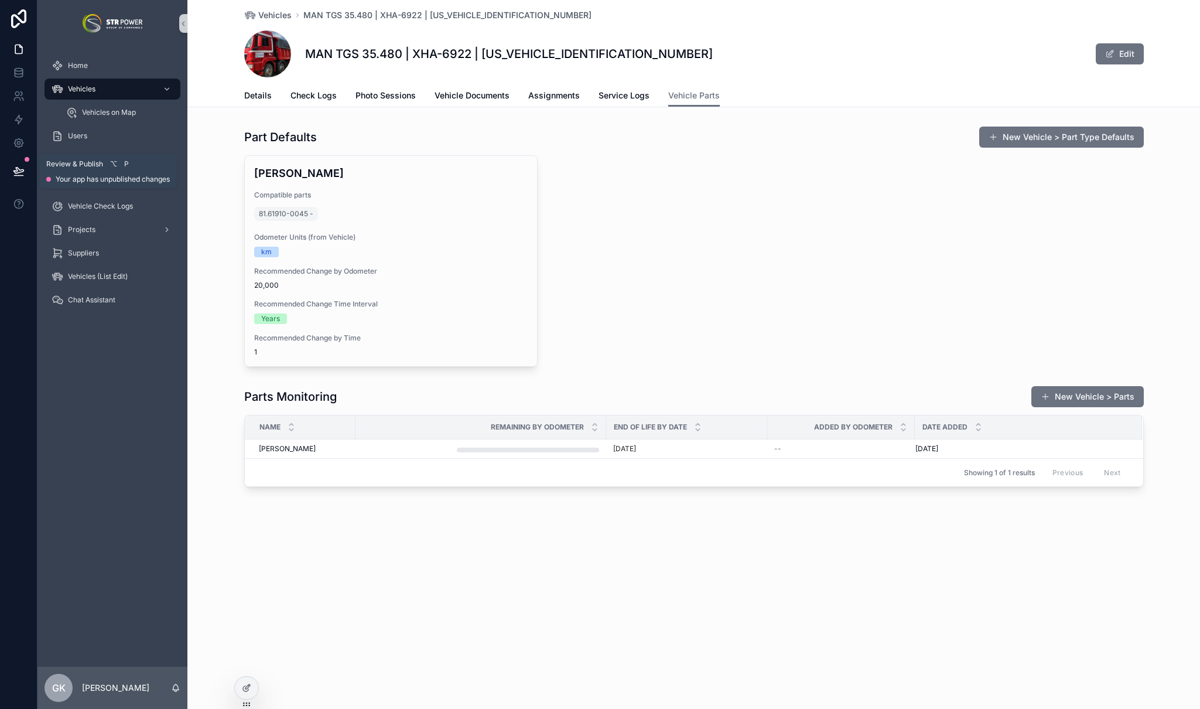
click at [26, 172] on button at bounding box center [19, 171] width 26 height 33
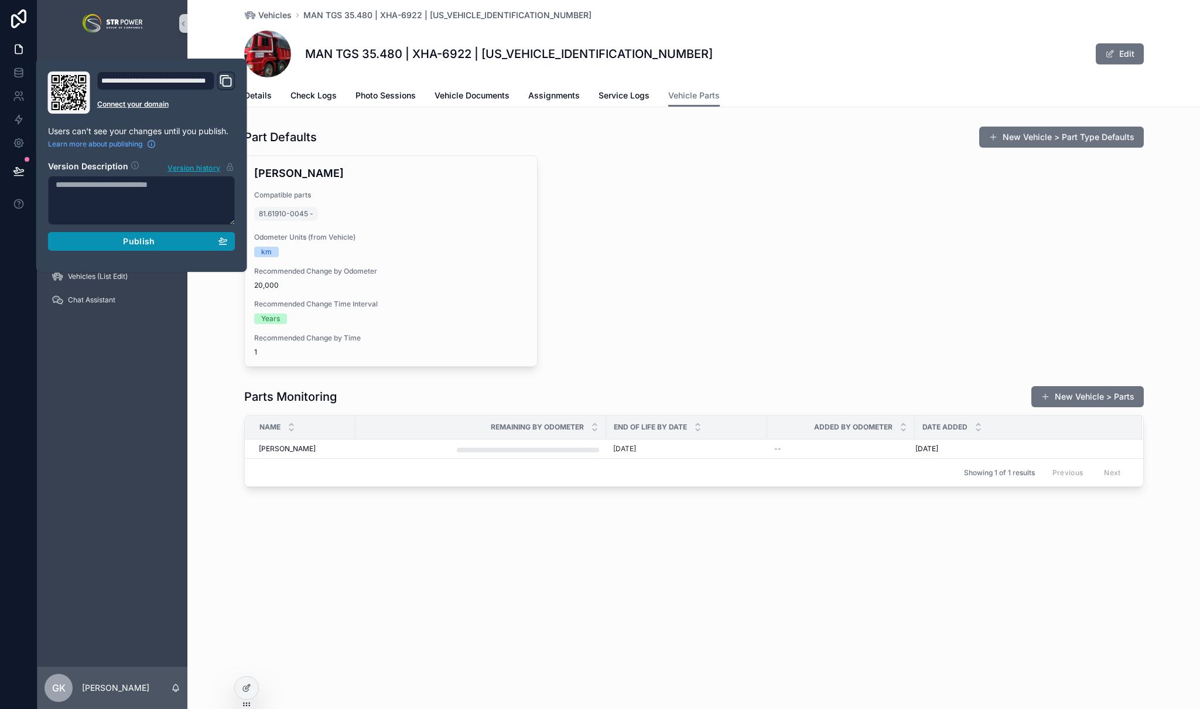
drag, startPoint x: 125, startPoint y: 245, endPoint x: 131, endPoint y: 261, distance: 16.3
click at [125, 245] on span "Publish" at bounding box center [139, 241] width 32 height 11
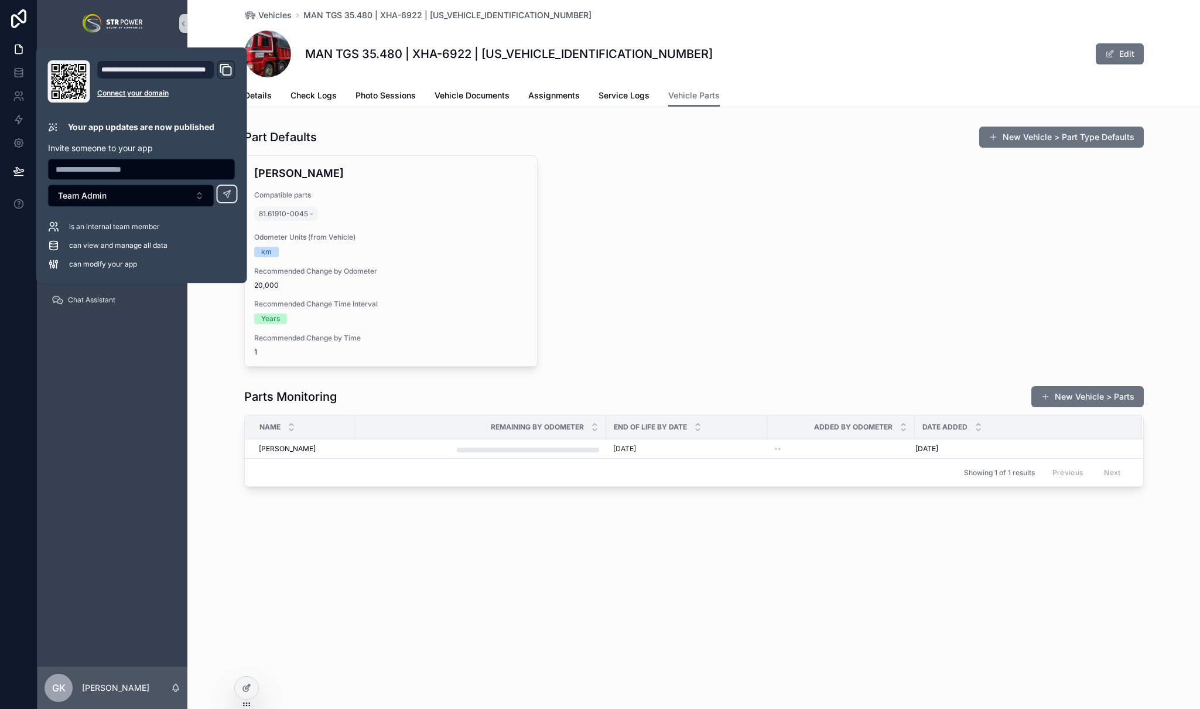
click at [700, 575] on div "Vehicles MAN TGS 35.480 | XHA-6922 | [US_VEHICLE_IDENTIFICATION_NUMBER] MAN TGS…" at bounding box center [693, 354] width 1013 height 709
